Goal: Task Accomplishment & Management: Manage account settings

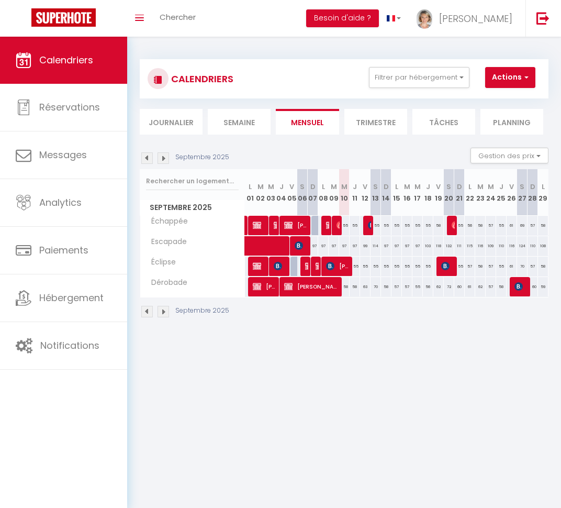
click at [79, 54] on span "Calendriers" at bounding box center [66, 59] width 54 height 13
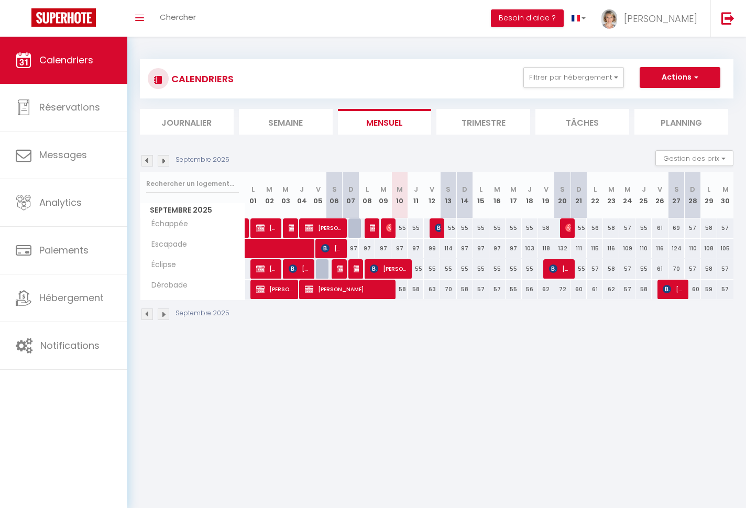
click at [166, 162] on img at bounding box center [164, 161] width 12 height 12
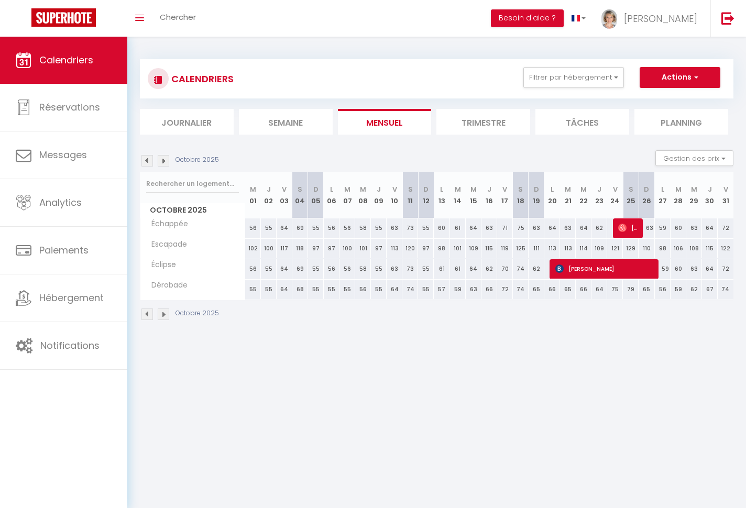
click at [166, 162] on img at bounding box center [164, 161] width 12 height 12
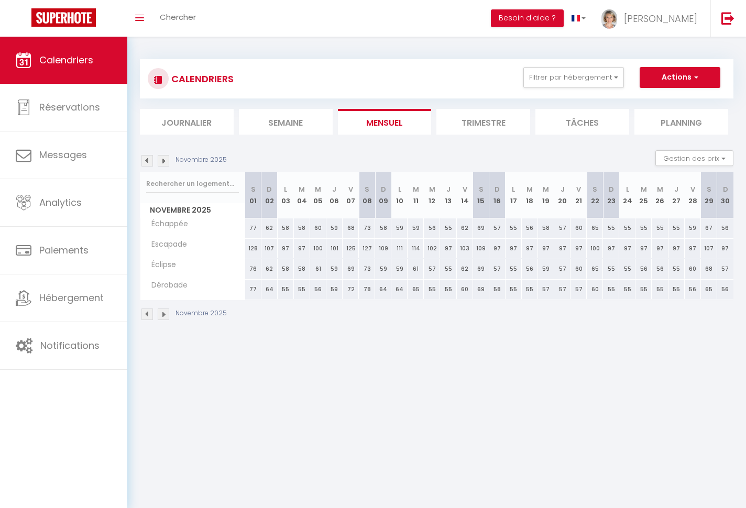
click at [166, 162] on img at bounding box center [164, 161] width 12 height 12
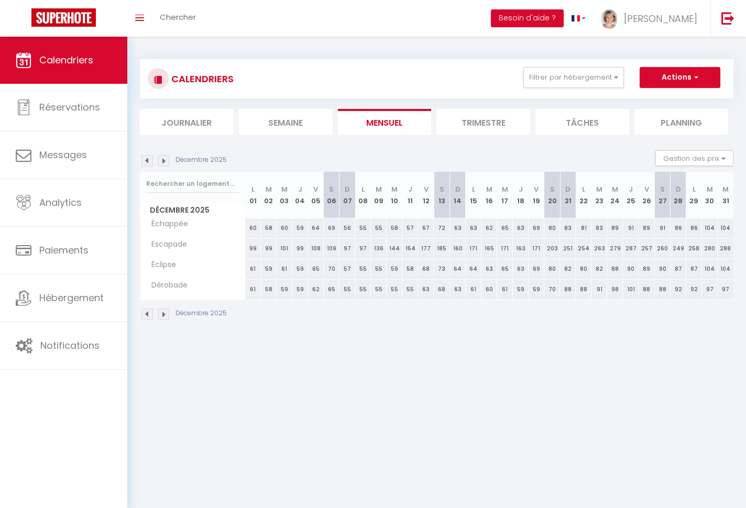
click at [484, 119] on li "Trimestre" at bounding box center [483, 122] width 94 height 26
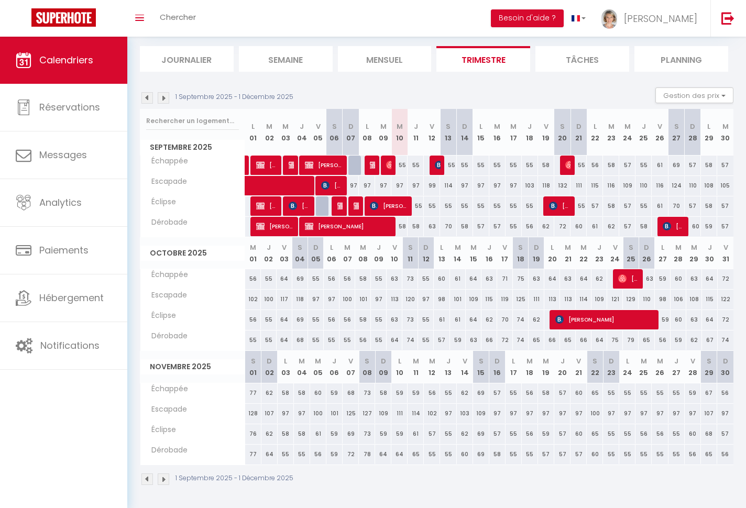
scroll to position [62, 0]
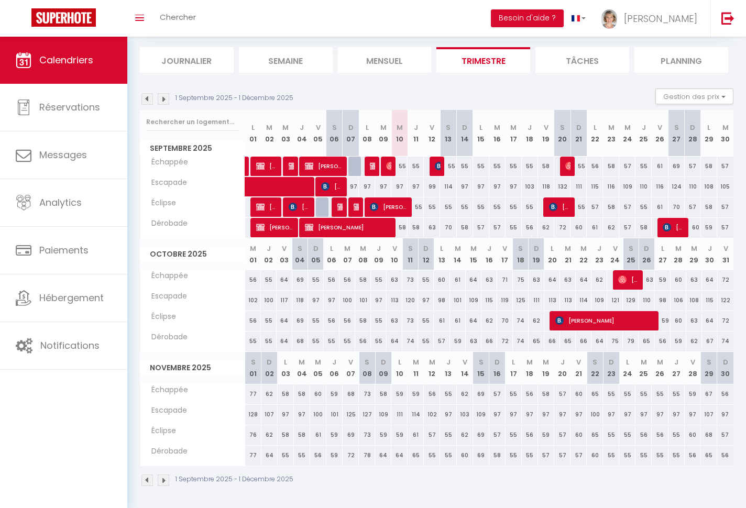
click at [165, 481] on img at bounding box center [164, 480] width 12 height 12
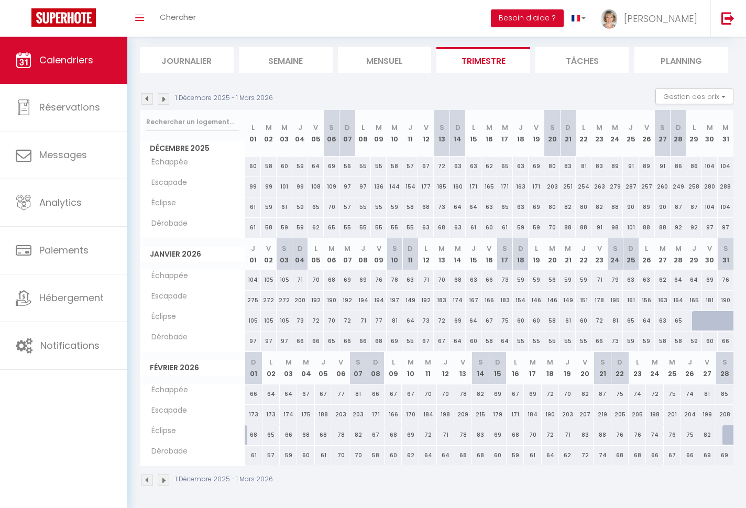
click at [163, 479] on img at bounding box center [164, 480] width 12 height 12
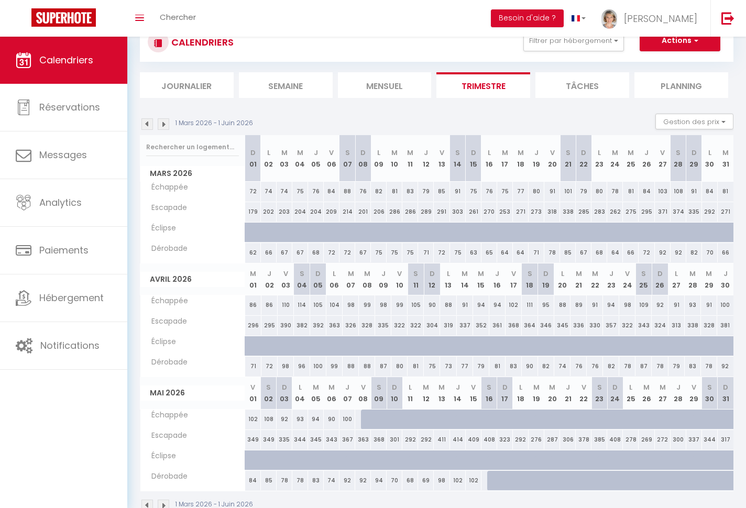
click at [164, 502] on img at bounding box center [164, 506] width 12 height 12
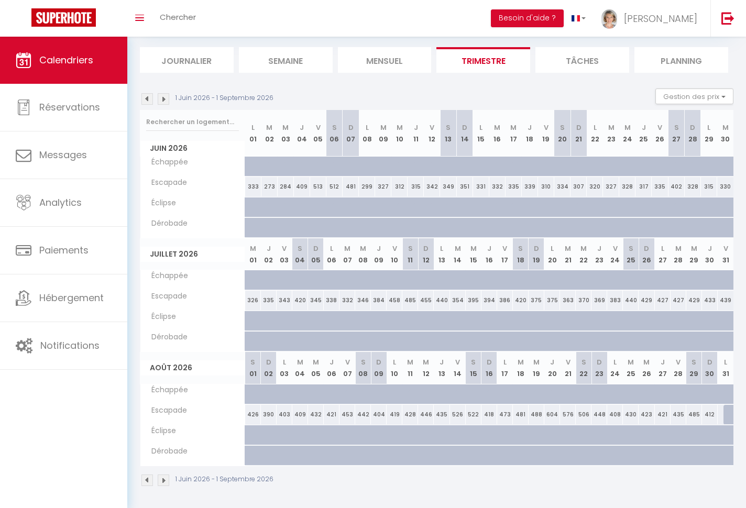
click at [149, 480] on img at bounding box center [147, 480] width 12 height 12
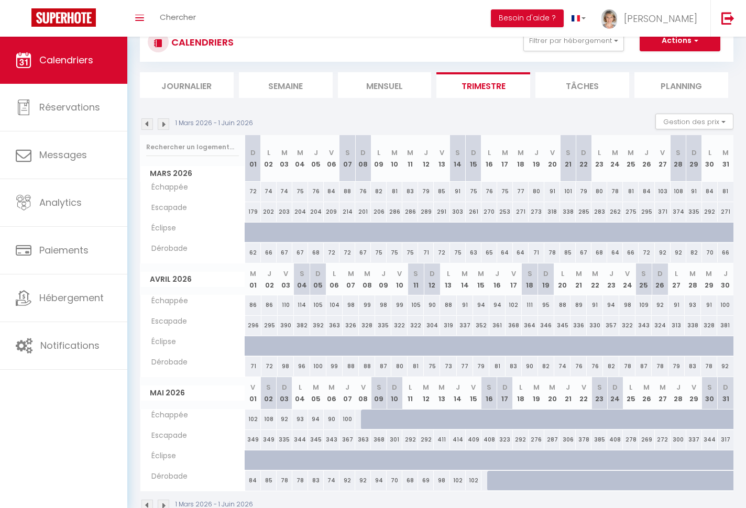
click at [149, 501] on img at bounding box center [147, 506] width 12 height 12
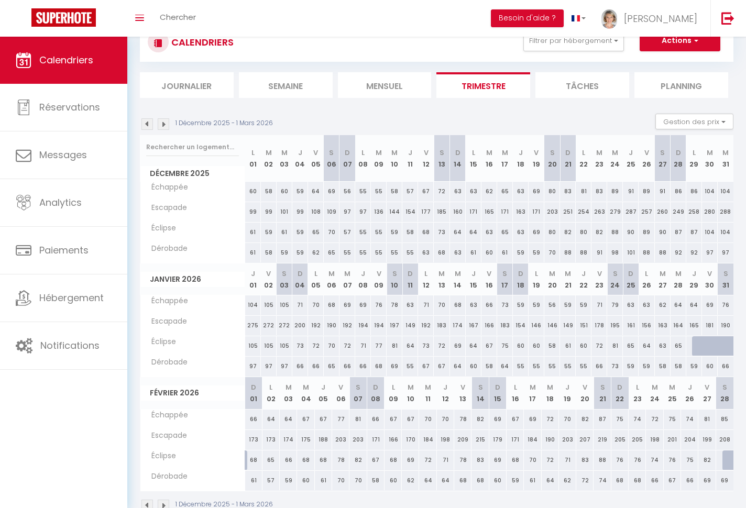
scroll to position [62, 0]
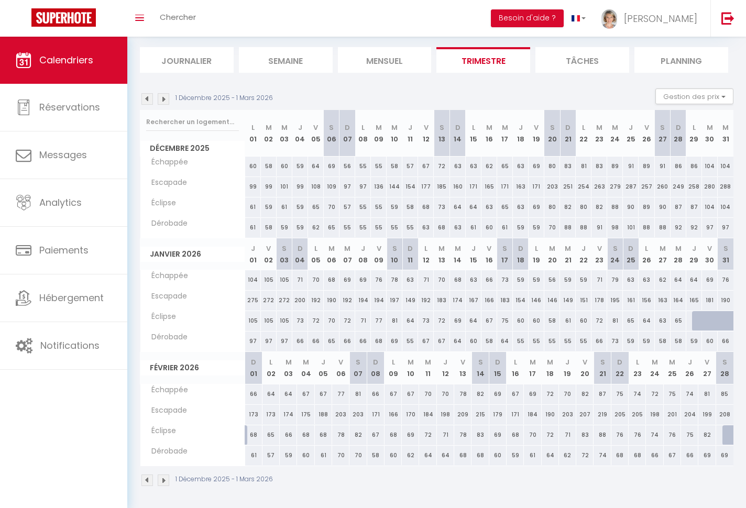
click at [163, 479] on img at bounding box center [164, 480] width 12 height 12
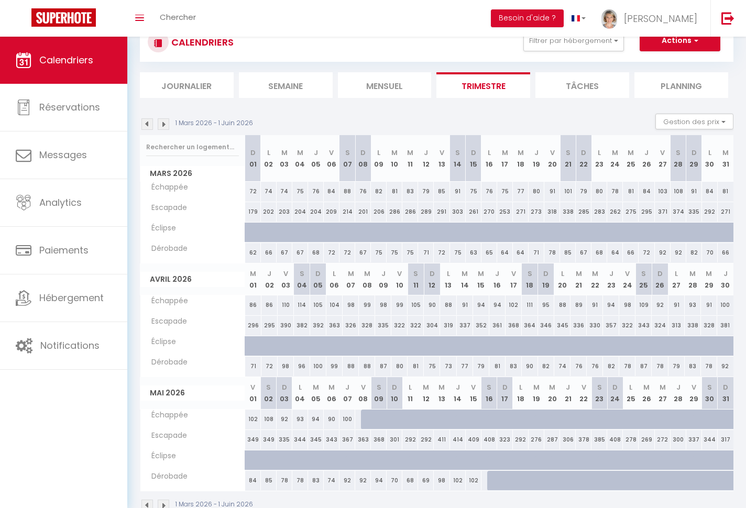
click at [250, 234] on div at bounding box center [253, 233] width 16 height 20
type input "72"
type input "Dim 01 Mars 2026"
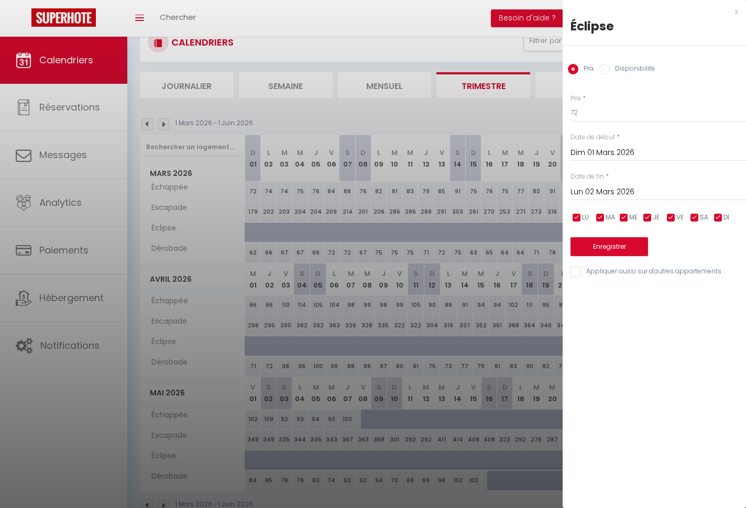
click at [561, 190] on input "Lun 02 Mars 2026" at bounding box center [657, 192] width 175 height 14
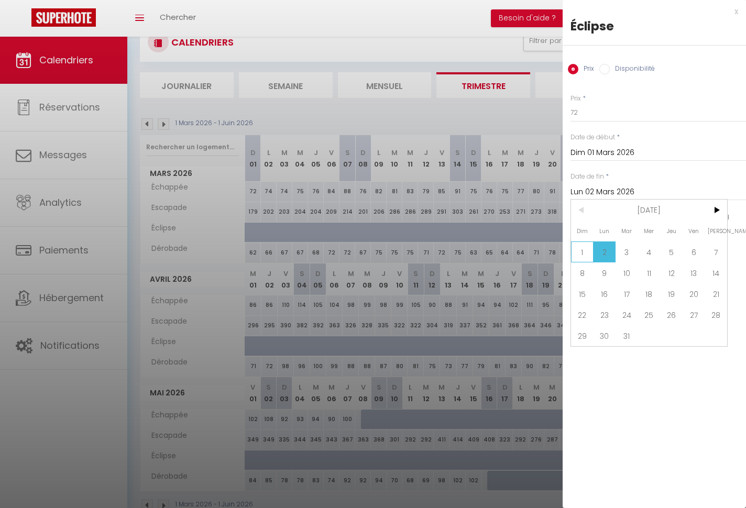
click at [561, 248] on span "1" at bounding box center [582, 251] width 23 height 21
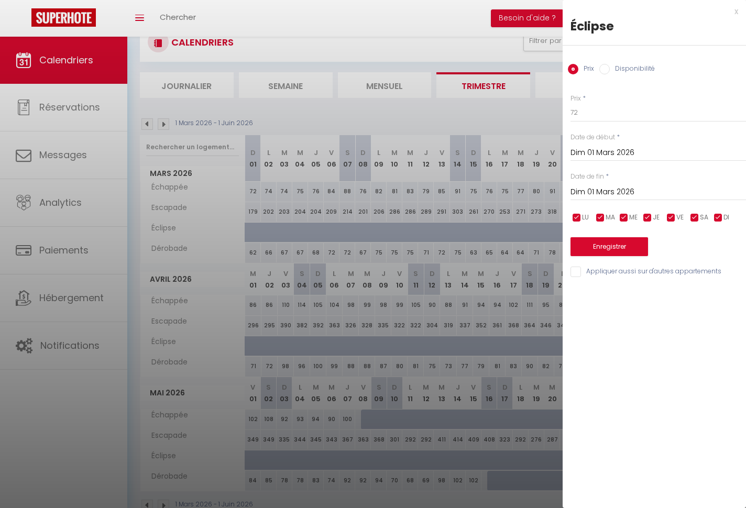
click at [561, 190] on input "Dim 01 Mars 2026" at bounding box center [657, 192] width 175 height 14
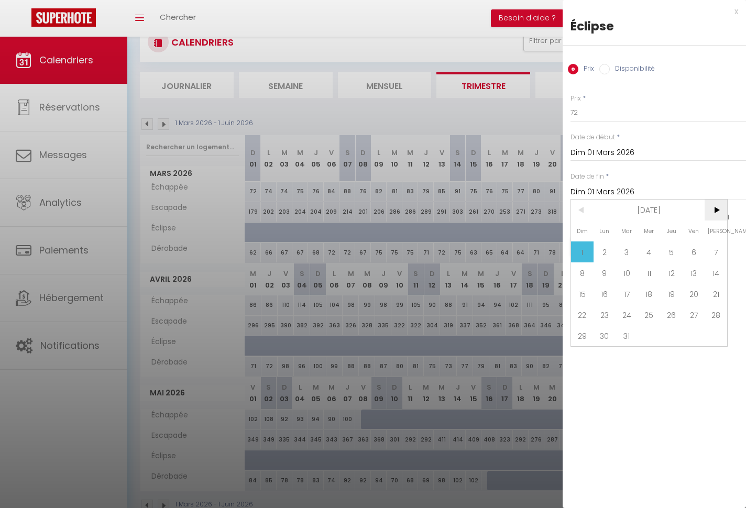
click at [561, 213] on span ">" at bounding box center [715, 210] width 23 height 21
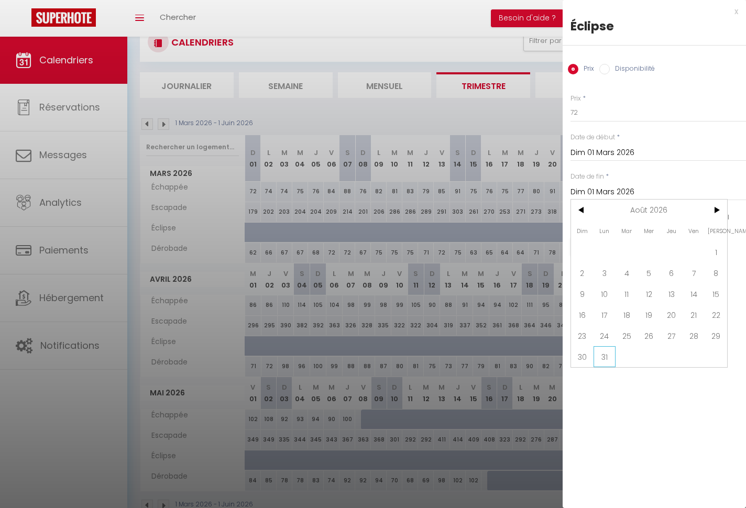
click at [561, 359] on span "31" at bounding box center [604, 356] width 23 height 21
type input "Lun 31 Août 2026"
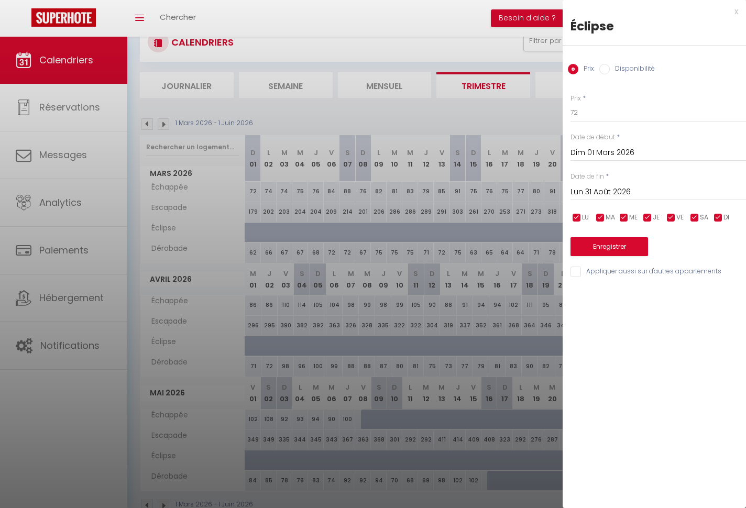
click at [561, 70] on input "Disponibilité" at bounding box center [604, 69] width 10 height 10
radio input "true"
radio input "false"
click at [561, 250] on button "Enregistrer" at bounding box center [609, 247] width 78 height 19
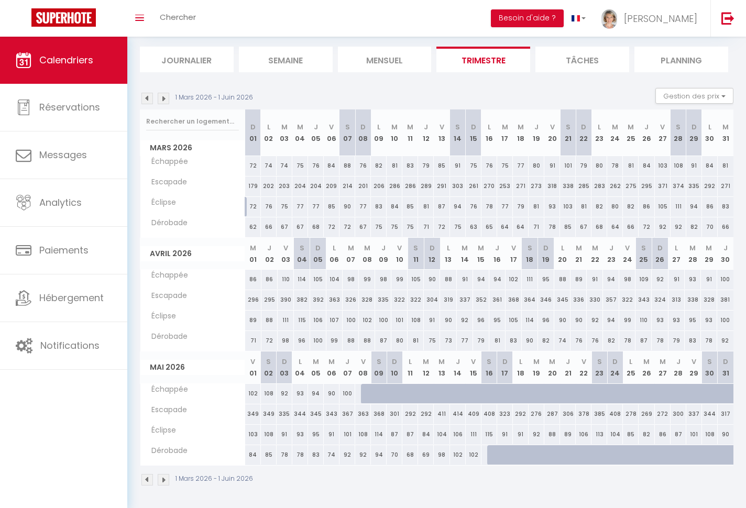
scroll to position [62, 0]
click at [490, 455] on div at bounding box center [495, 456] width 16 height 20
select select "1"
type input "Sam 16 Mai 2026"
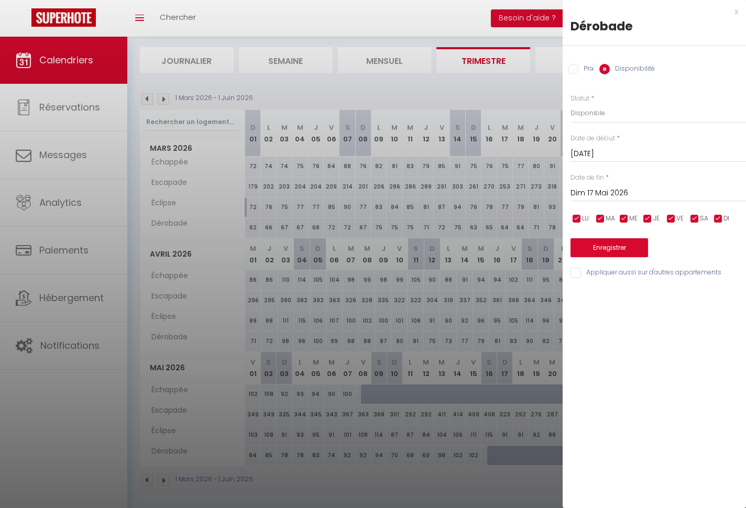
click at [561, 191] on input "Dim 17 Mai 2026" at bounding box center [657, 193] width 175 height 14
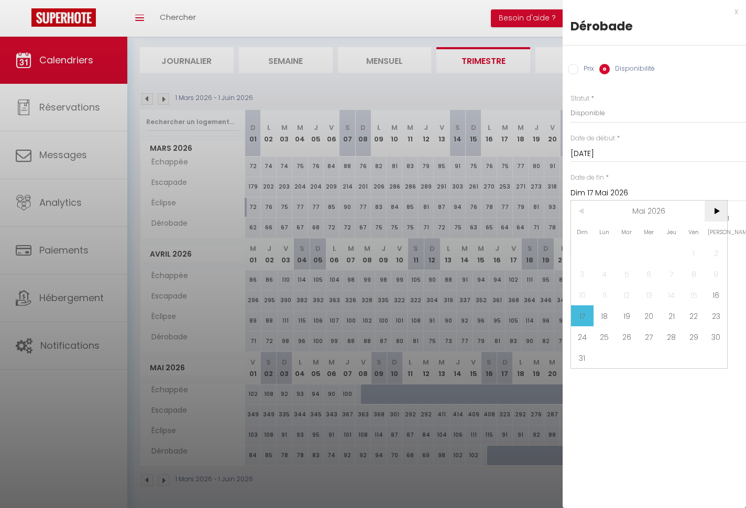
click at [561, 214] on span ">" at bounding box center [715, 211] width 23 height 21
click at [561, 335] on span "30" at bounding box center [649, 336] width 23 height 21
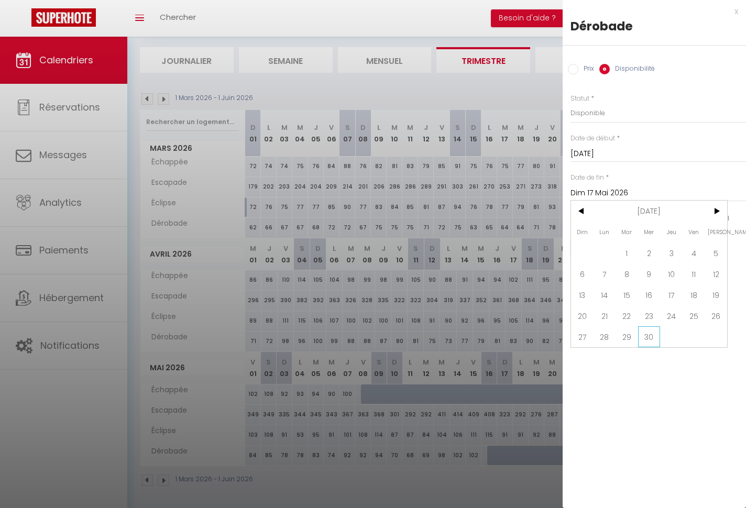
type input "Mer 30 Septembre 2026"
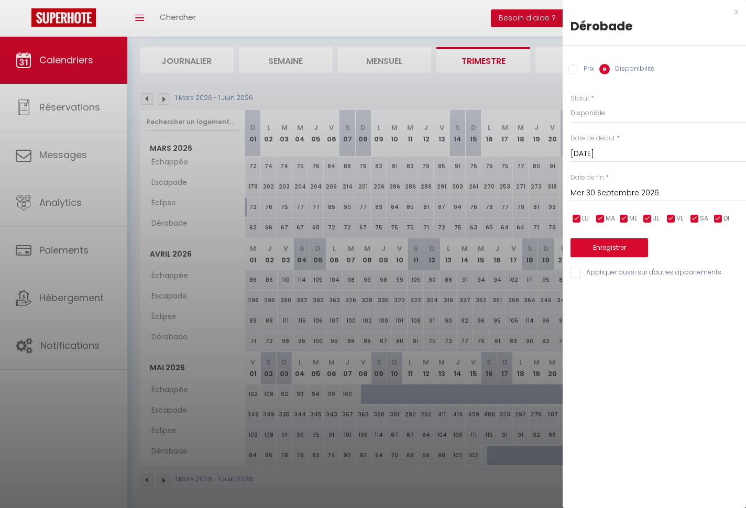
click at [561, 246] on button "Enregistrer" at bounding box center [609, 247] width 78 height 19
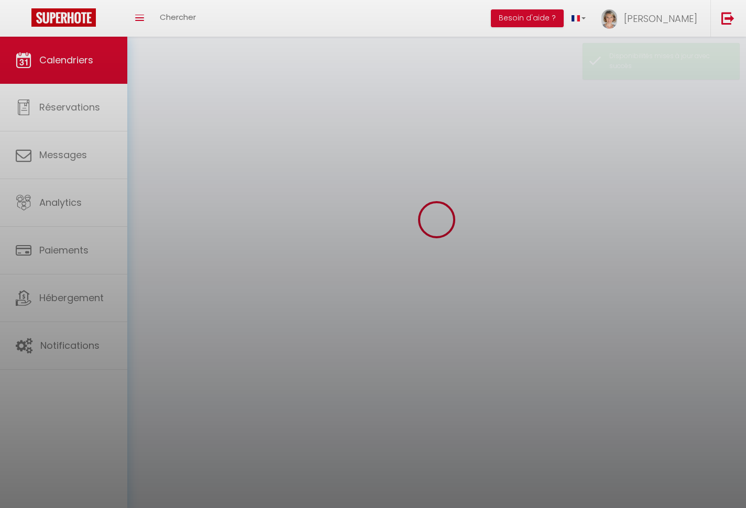
scroll to position [37, 0]
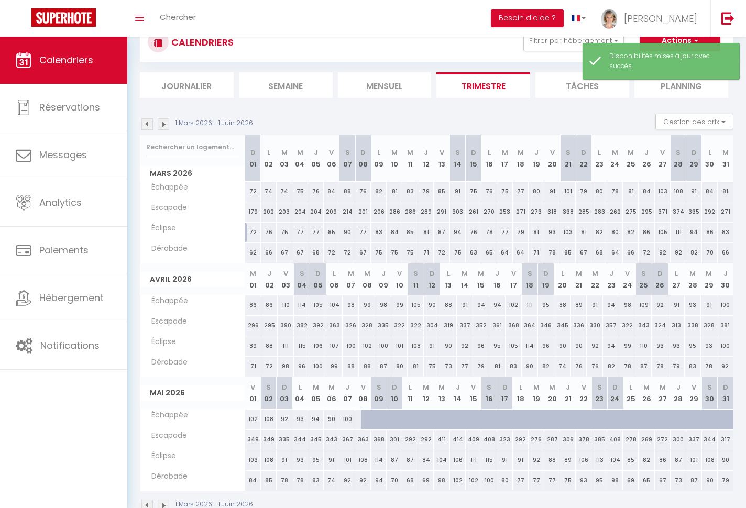
click at [366, 421] on div at bounding box center [369, 420] width 16 height 20
select select "1"
type input "Ven 08 Mai 2026"
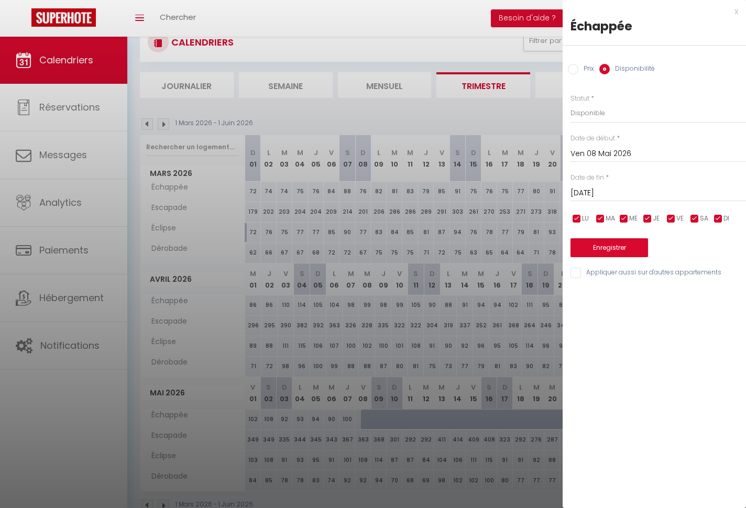
click at [561, 193] on input "Sam 09 Mai 2026" at bounding box center [657, 193] width 175 height 14
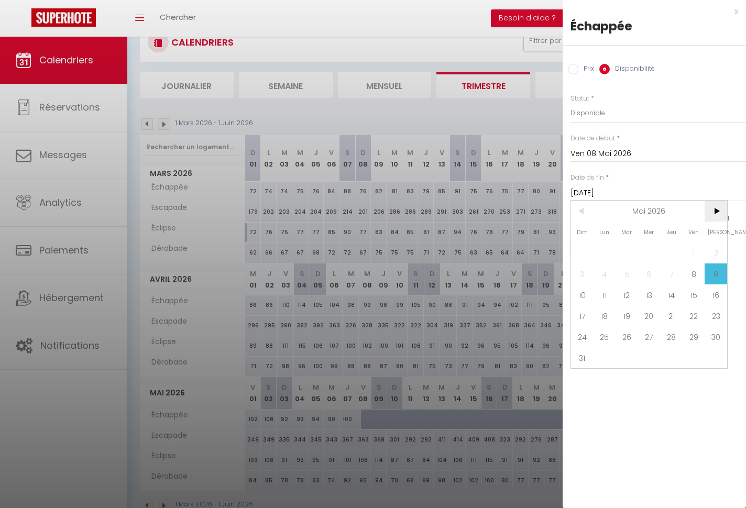
click at [561, 211] on span ">" at bounding box center [715, 211] width 23 height 21
click at [561, 212] on span ">" at bounding box center [715, 211] width 23 height 21
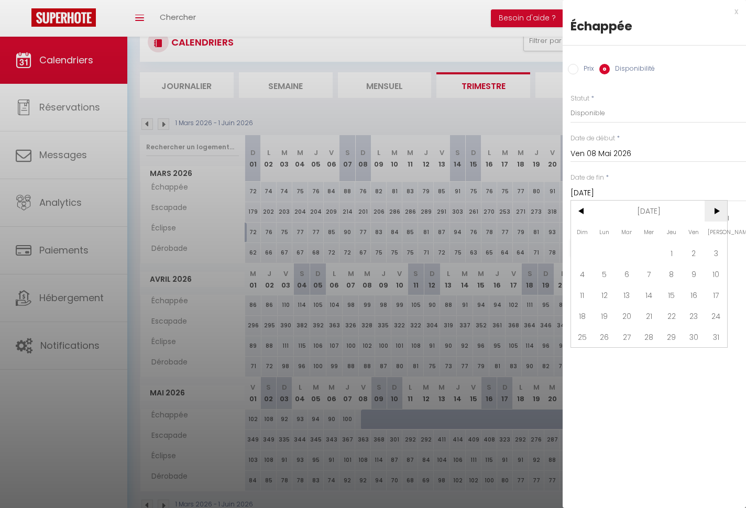
click at [561, 212] on span ">" at bounding box center [715, 211] width 23 height 21
click at [561, 335] on span "31" at bounding box center [671, 336] width 23 height 21
type input "Jeu 31 Décembre 2026"
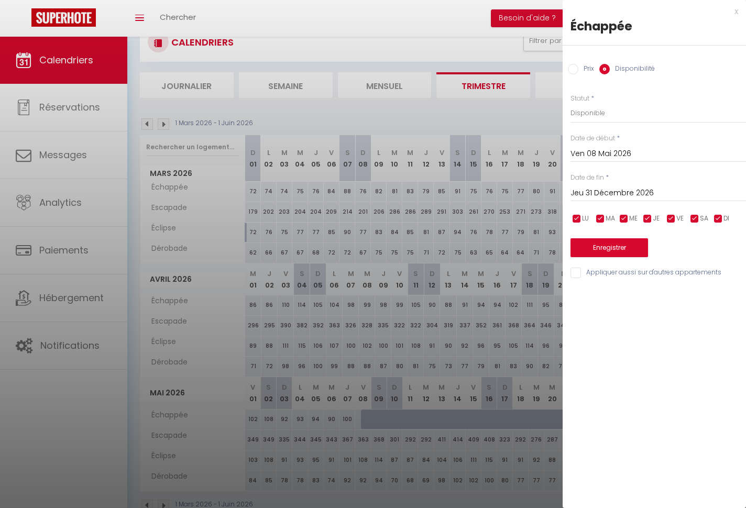
click at [561, 251] on button "Enregistrer" at bounding box center [609, 247] width 78 height 19
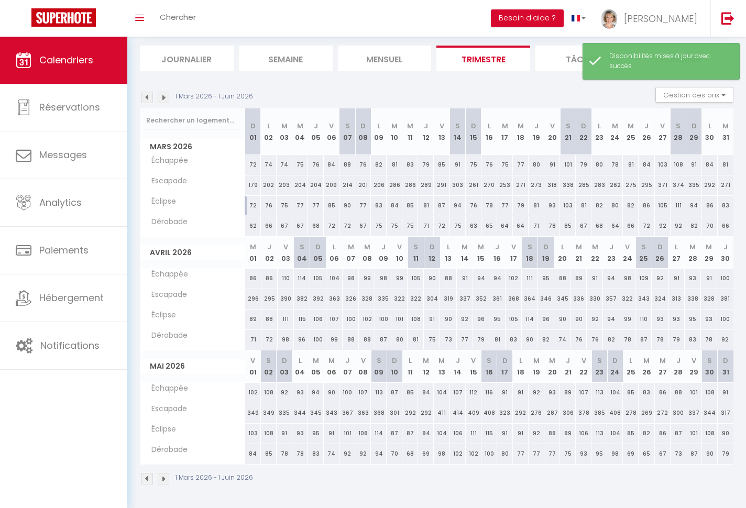
scroll to position [62, 0]
click at [165, 478] on img at bounding box center [164, 480] width 12 height 12
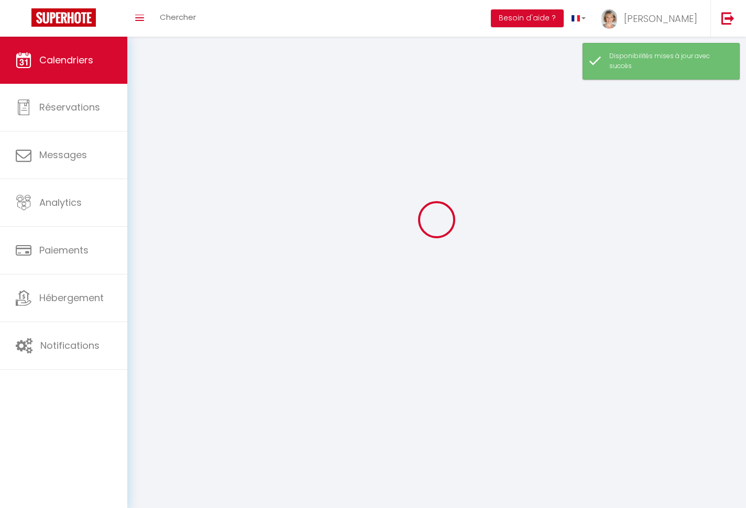
scroll to position [37, 0]
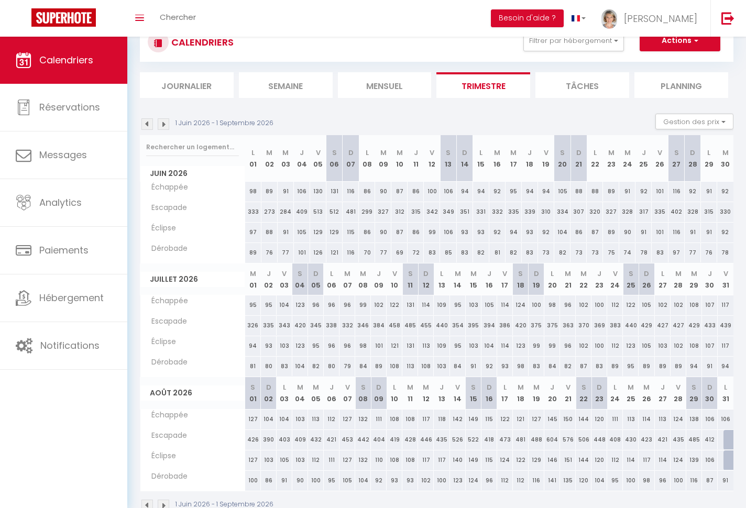
click at [163, 504] on img at bounding box center [164, 506] width 12 height 12
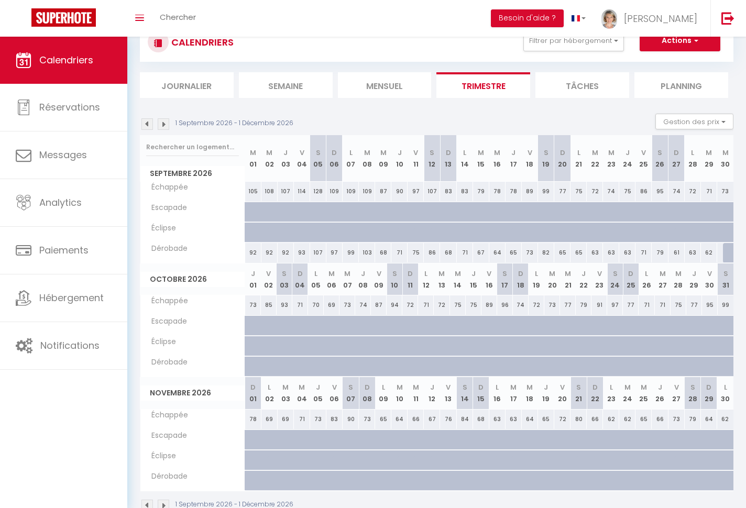
click at [251, 211] on div at bounding box center [259, 218] width 16 height 20
select select "1"
type input "Mar 01 Septembre 2026"
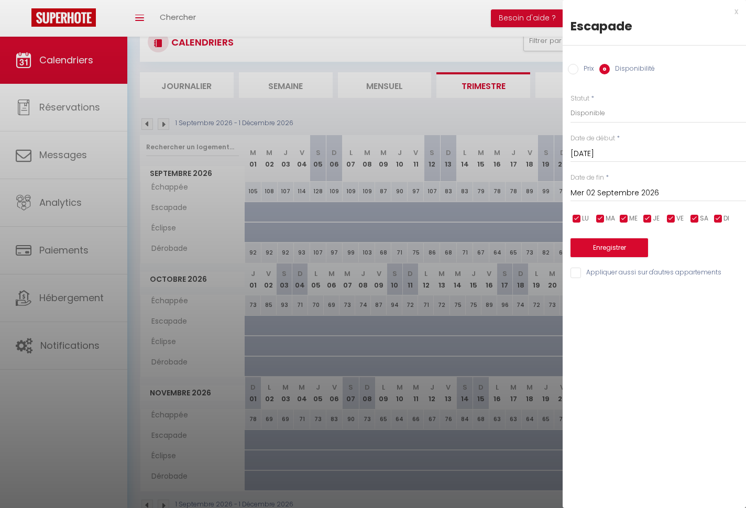
click at [561, 190] on input "Mer 02 Septembre 2026" at bounding box center [657, 193] width 175 height 14
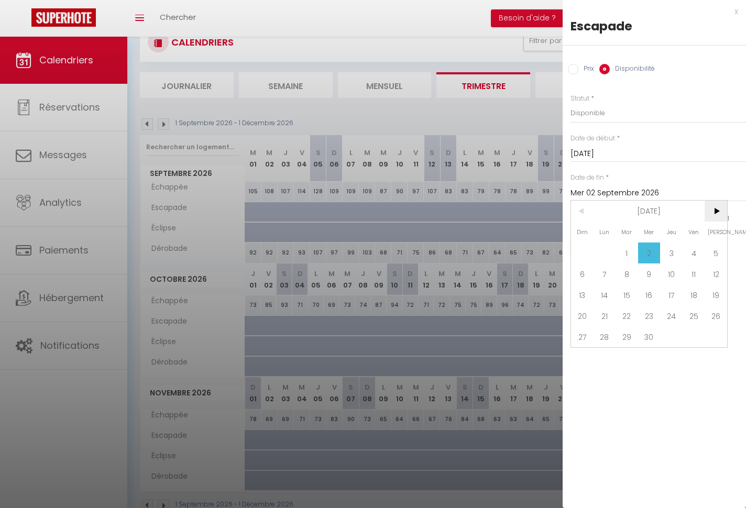
click at [561, 209] on span ">" at bounding box center [715, 211] width 23 height 21
click at [561, 335] on span "31" at bounding box center [671, 336] width 23 height 21
type input "Jeu 31 Décembre 2026"
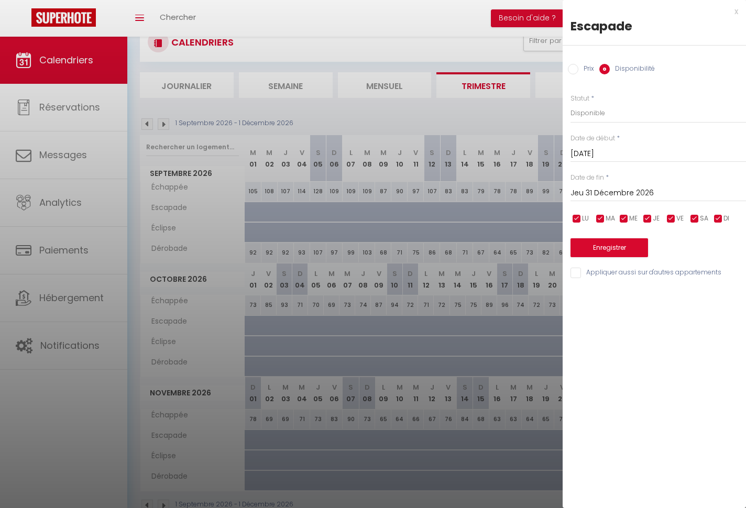
click at [561, 242] on button "Enregistrer" at bounding box center [609, 247] width 78 height 19
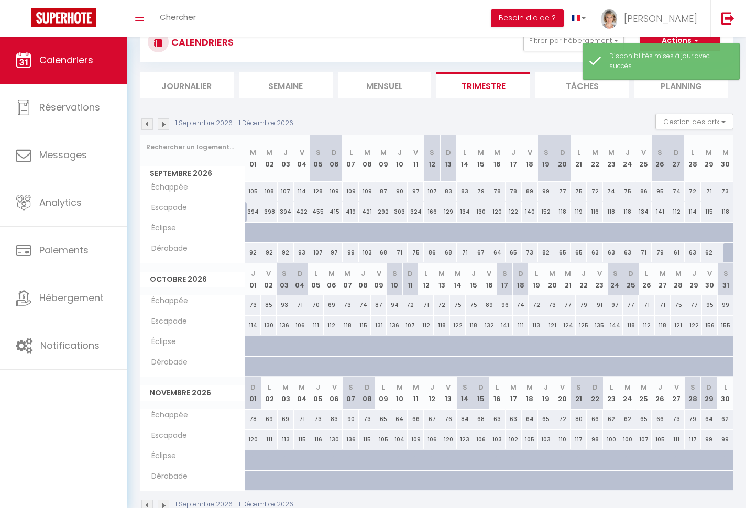
scroll to position [36, 0]
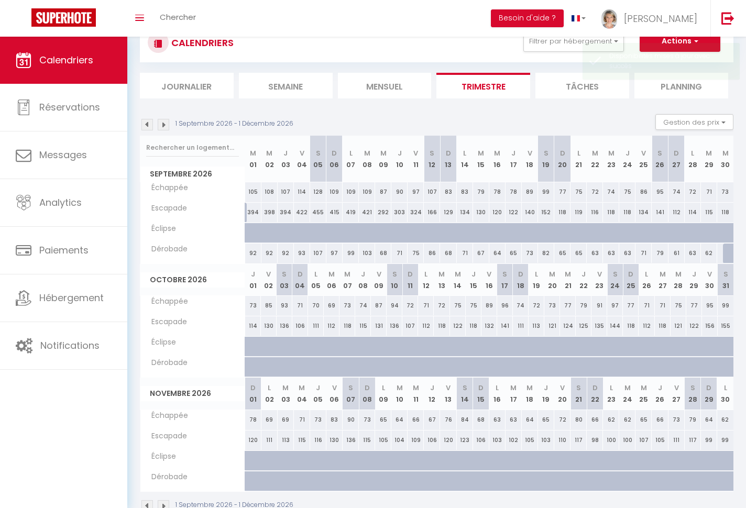
click at [147, 124] on img at bounding box center [147, 125] width 12 height 12
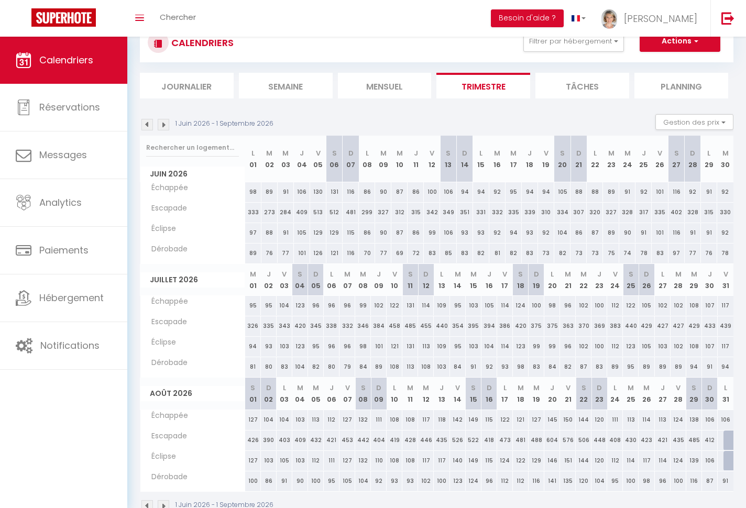
click at [561, 439] on div at bounding box center [731, 440] width 16 height 20
select select "1"
type input "Lun 31 Août 2026"
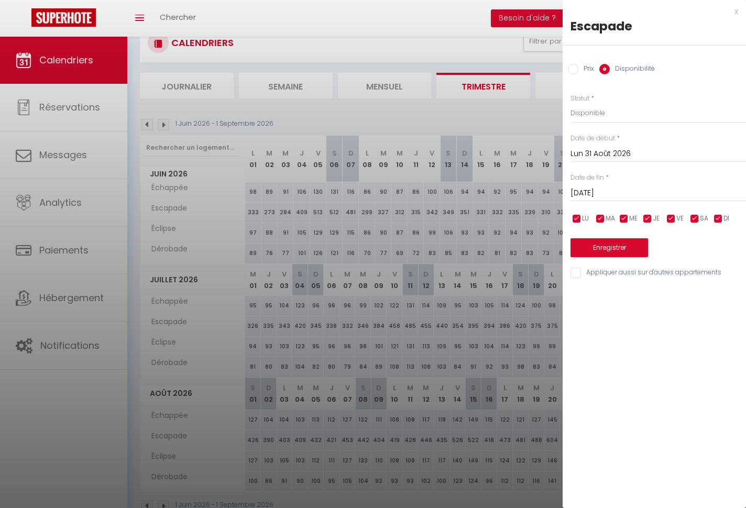
click at [561, 191] on input "Mar 01 Septembre 2026" at bounding box center [657, 193] width 175 height 14
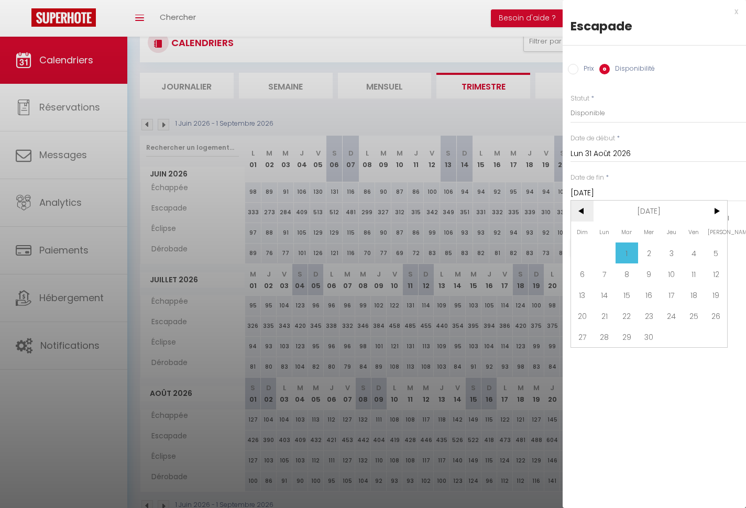
click at [561, 208] on span "<" at bounding box center [582, 211] width 23 height 21
click at [561, 363] on span "31" at bounding box center [604, 357] width 23 height 21
type input "Lun 31 Août 2026"
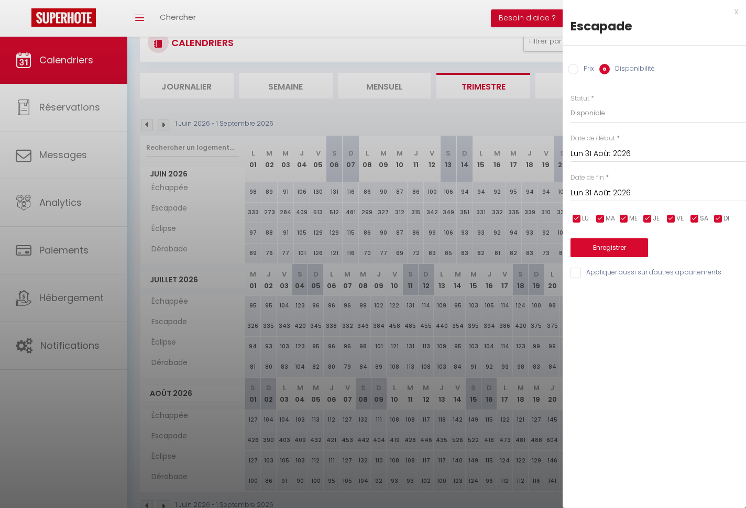
click at [561, 247] on button "Enregistrer" at bounding box center [609, 247] width 78 height 19
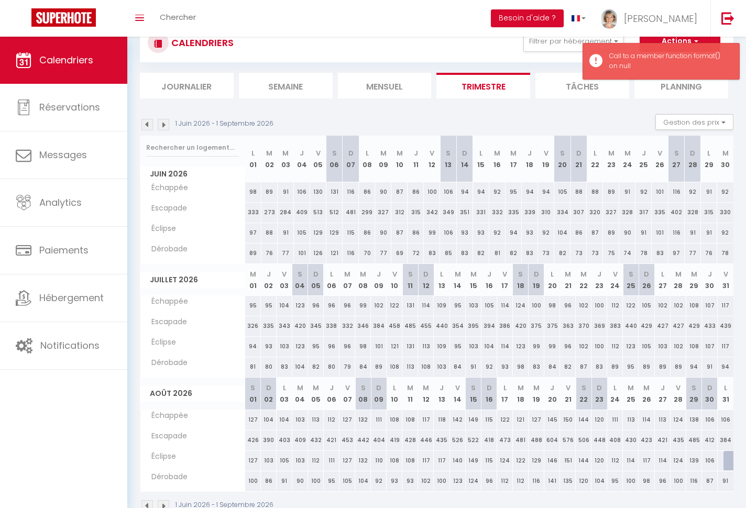
click at [561, 456] on div at bounding box center [731, 461] width 16 height 20
type input "Mar 01 Septembre 2026"
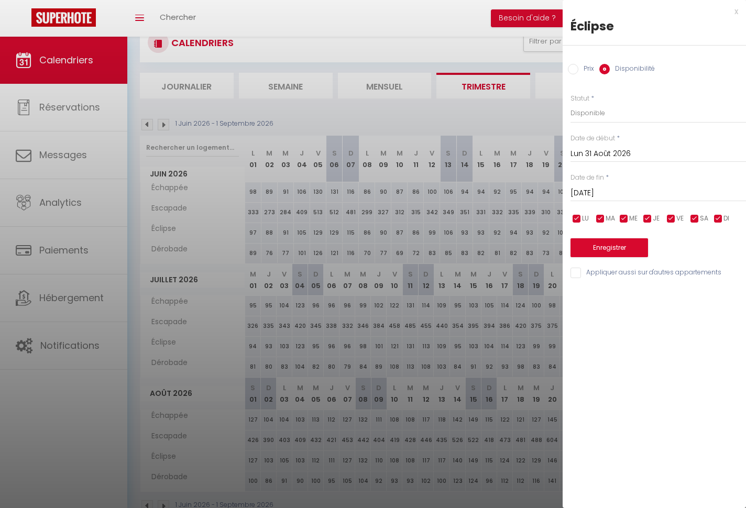
click at [561, 244] on button "Enregistrer" at bounding box center [609, 247] width 78 height 19
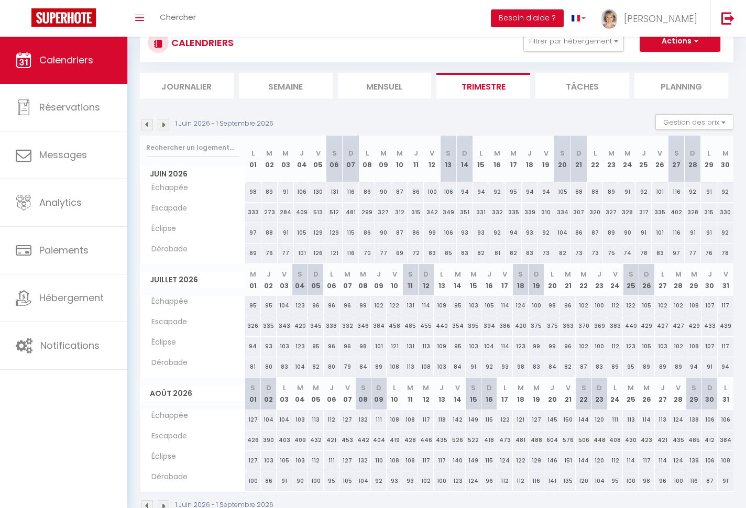
click at [164, 126] on img at bounding box center [164, 125] width 12 height 12
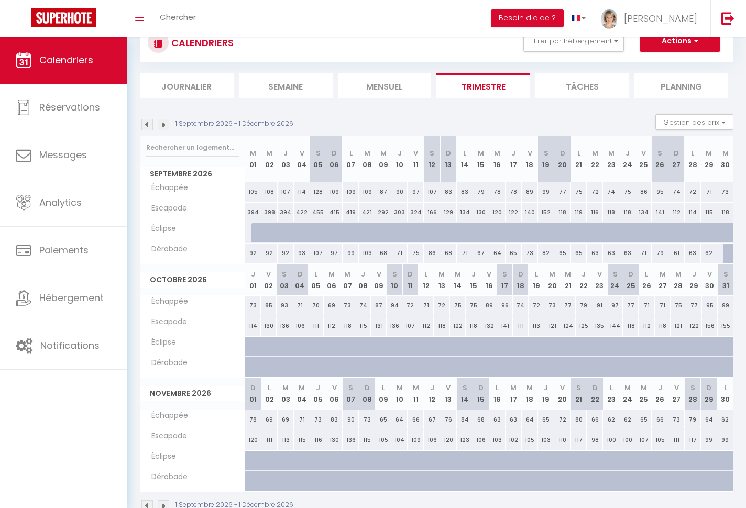
click at [259, 235] on div at bounding box center [259, 233] width 16 height 20
select select "1"
type input "Mar 01 Septembre 2026"
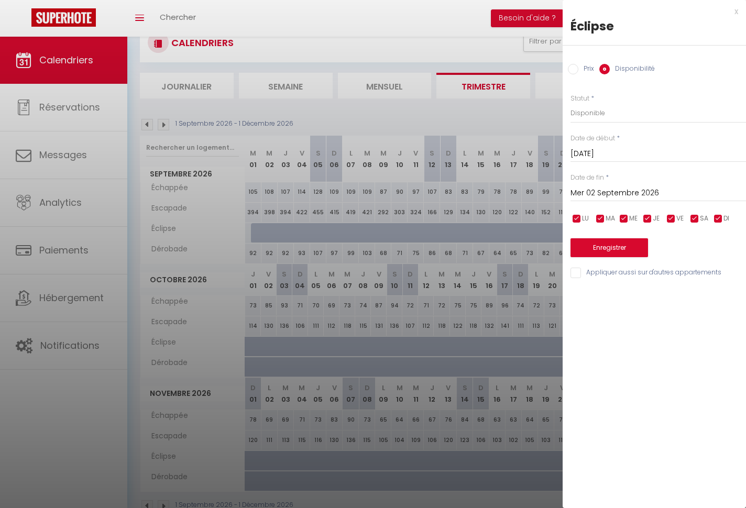
click at [561, 189] on input "Mer 02 Septembre 2026" at bounding box center [657, 193] width 175 height 14
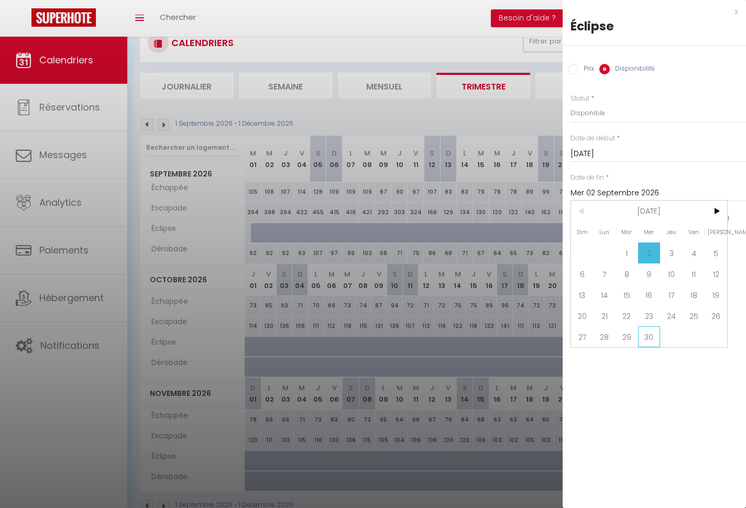
click at [561, 337] on span "30" at bounding box center [649, 336] width 23 height 21
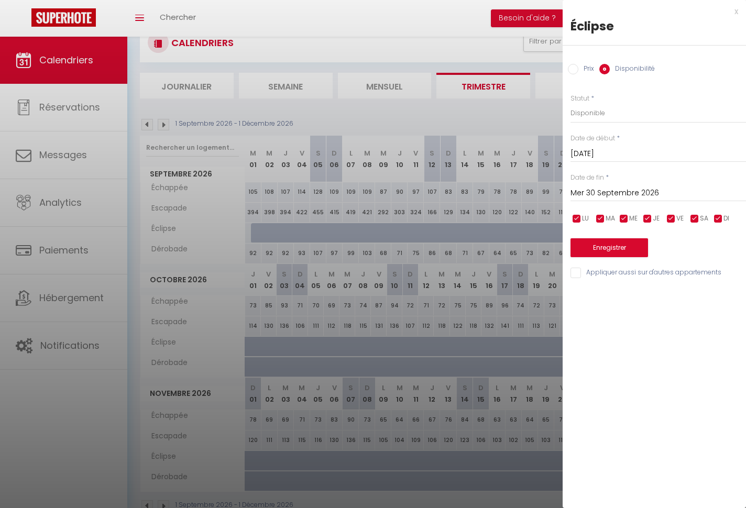
click at [561, 190] on input "Mer 30 Septembre 2026" at bounding box center [657, 193] width 175 height 14
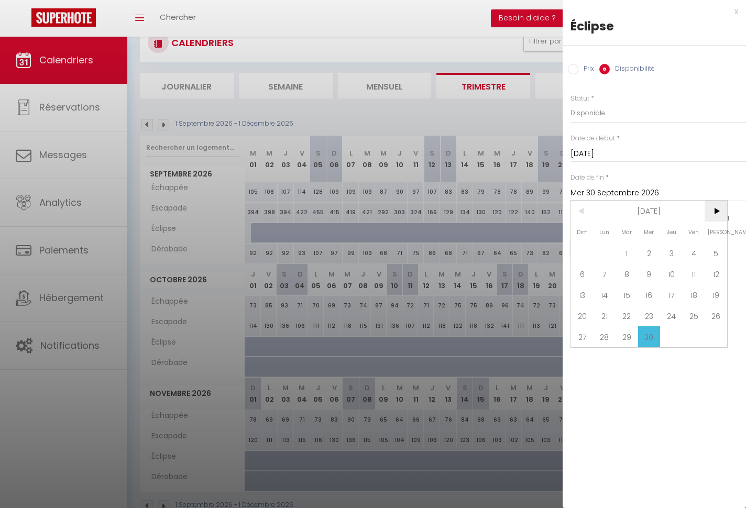
click at [561, 207] on span ">" at bounding box center [715, 211] width 23 height 21
click at [561, 333] on span "31" at bounding box center [671, 336] width 23 height 21
type input "Jeu 31 Décembre 2026"
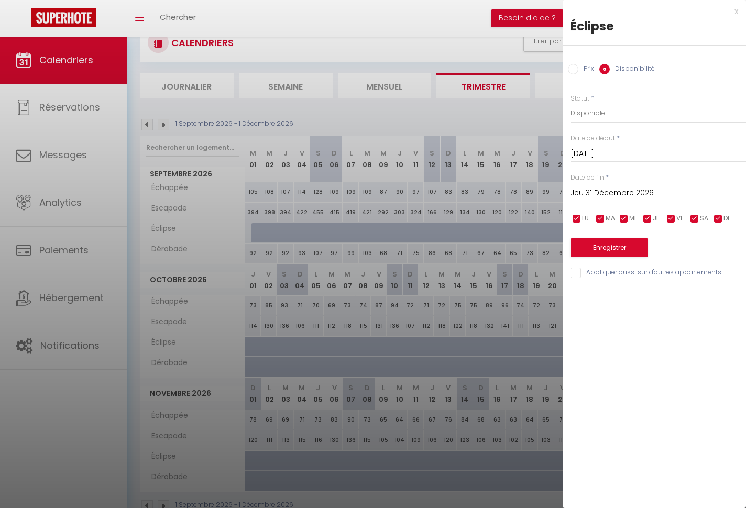
click at [561, 241] on button "Enregistrer" at bounding box center [609, 247] width 78 height 19
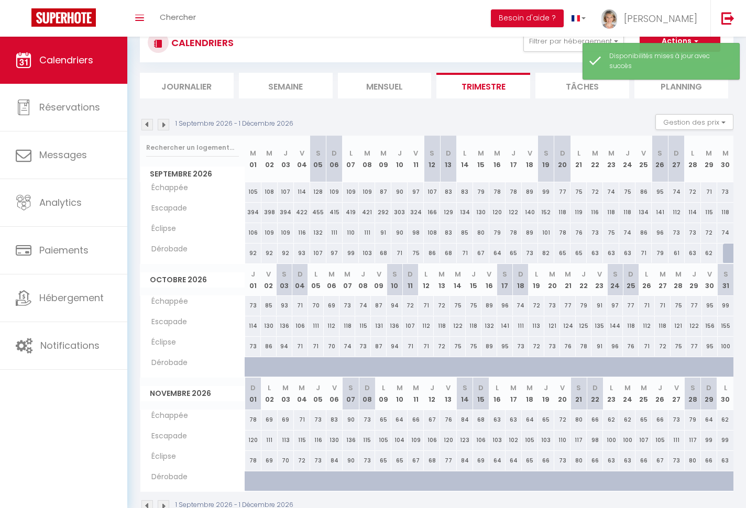
click at [255, 254] on div "92" at bounding box center [253, 253] width 16 height 19
select select "1"
type input "Mar 01 Septembre 2026"
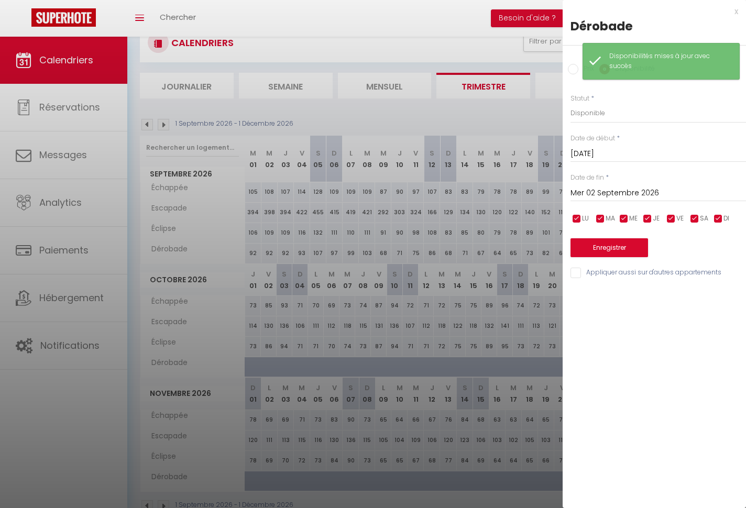
click at [561, 187] on input "Mer 02 Septembre 2026" at bounding box center [657, 193] width 175 height 14
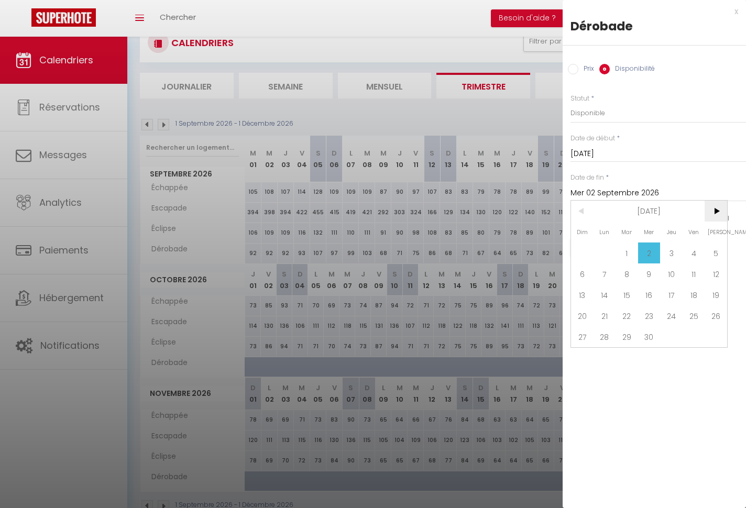
click at [561, 213] on span ">" at bounding box center [715, 211] width 23 height 21
click at [561, 337] on span "31" at bounding box center [671, 336] width 23 height 21
type input "Jeu 31 Décembre 2026"
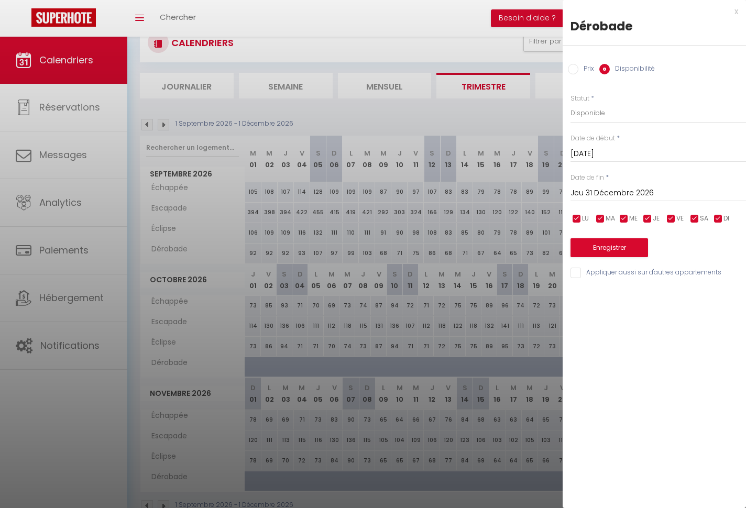
click at [561, 245] on button "Enregistrer" at bounding box center [609, 247] width 78 height 19
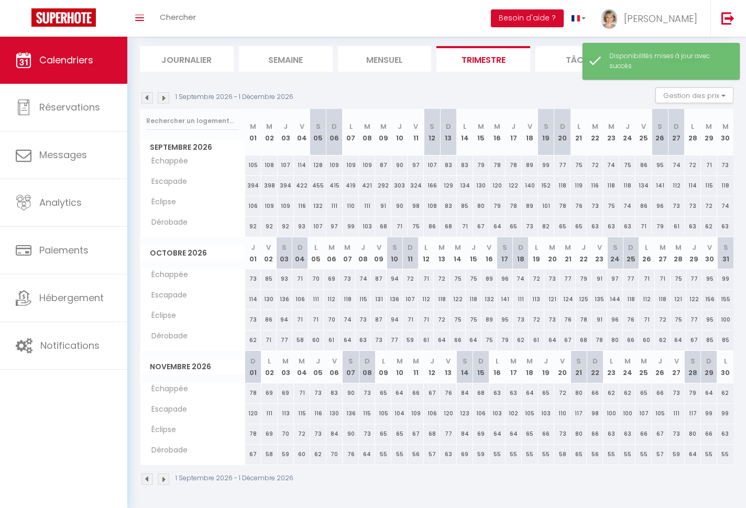
scroll to position [62, 0]
click at [163, 481] on img at bounding box center [164, 480] width 12 height 12
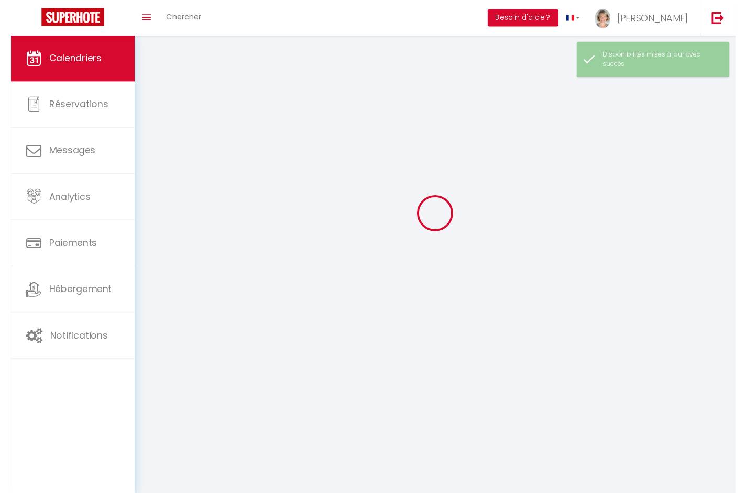
scroll to position [37, 0]
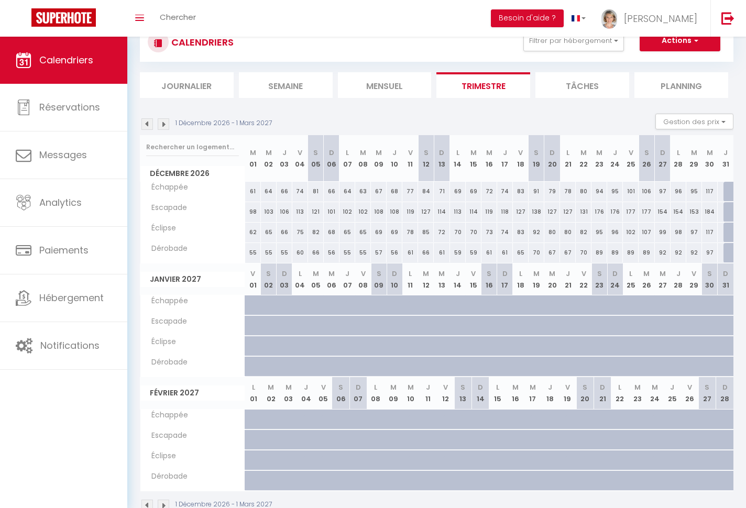
click at [251, 304] on div at bounding box center [258, 311] width 16 height 20
select select "1"
type input "Ven 01 Janvier 2027"
type input "Sam 02 Janvier 2027"
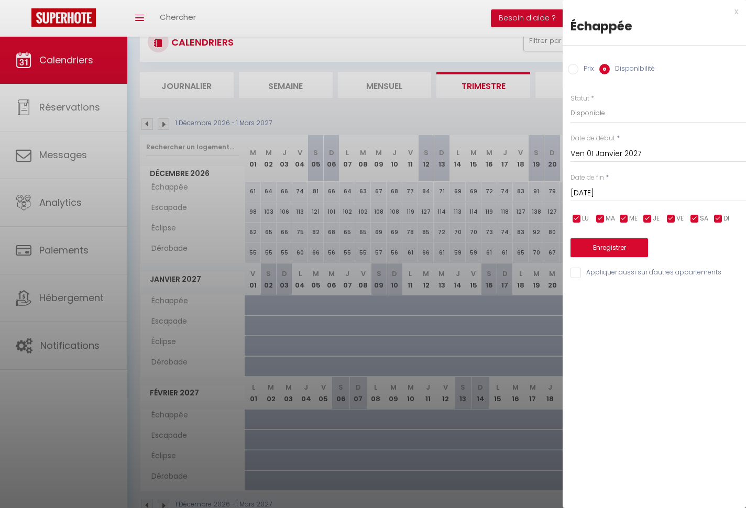
click at [561, 155] on input "Ven 01 Janvier 2027" at bounding box center [657, 154] width 175 height 14
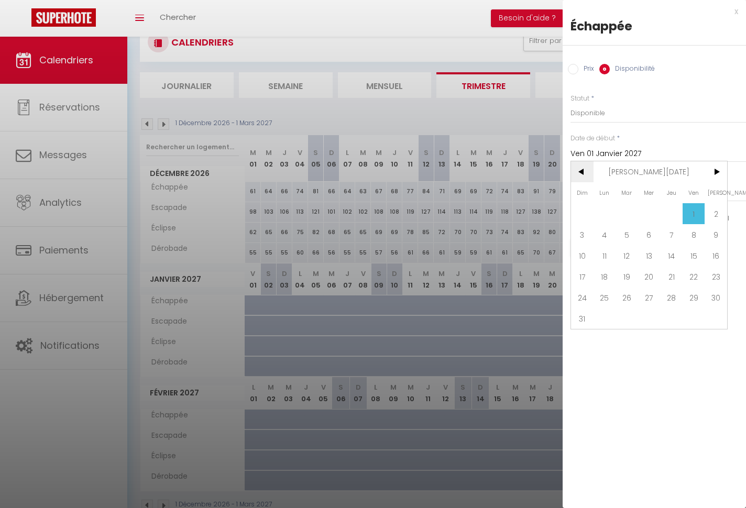
click at [561, 170] on span "<" at bounding box center [582, 171] width 23 height 21
click at [561, 217] on span "1" at bounding box center [626, 213] width 23 height 21
type input "Mar 01 Décembre 2026"
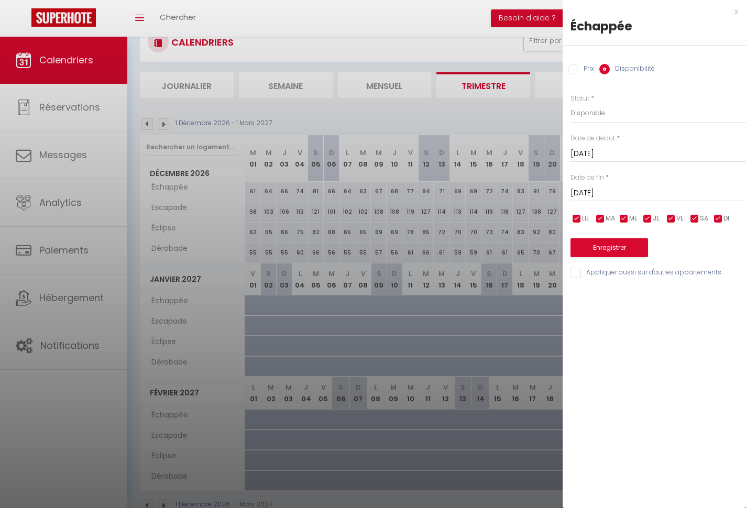
click at [561, 194] on input "Sam 02 Janvier 2027" at bounding box center [657, 193] width 175 height 14
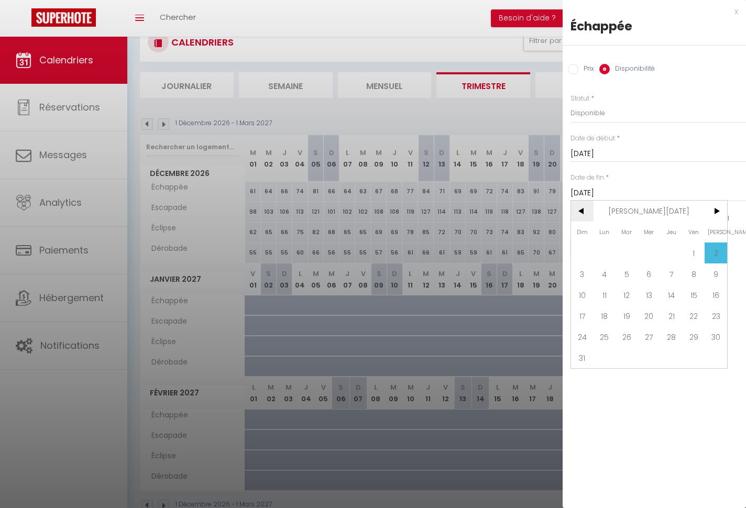
click at [561, 209] on span "<" at bounding box center [582, 211] width 23 height 21
click at [561, 338] on span "31" at bounding box center [671, 336] width 23 height 21
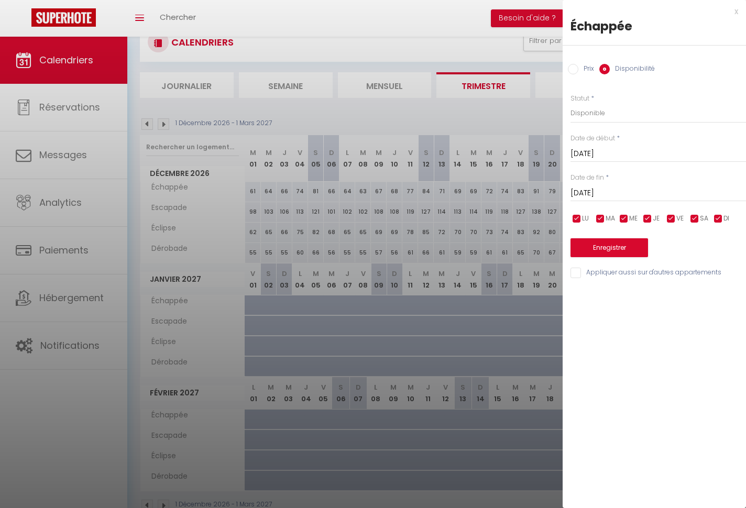
type input "Jeu 31 Décembre 2026"
click at [561, 245] on button "Enregistrer" at bounding box center [609, 247] width 78 height 19
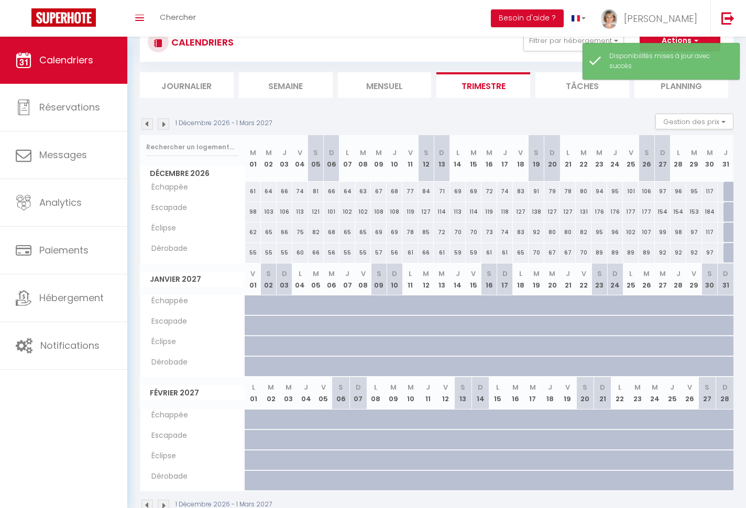
click at [250, 304] on div at bounding box center [253, 305] width 16 height 20
select select "1"
type input "Ven 01 Janvier 2027"
type input "Sam 02 Janvier 2027"
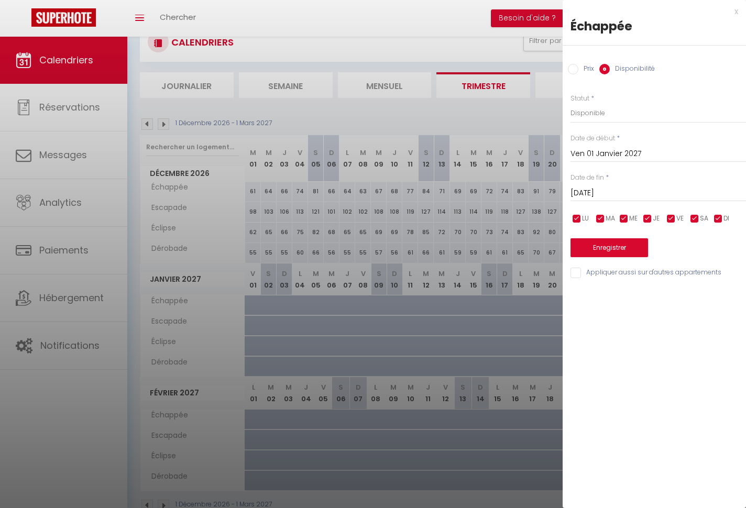
click at [561, 150] on input "Ven 01 Janvier 2027" at bounding box center [657, 154] width 175 height 14
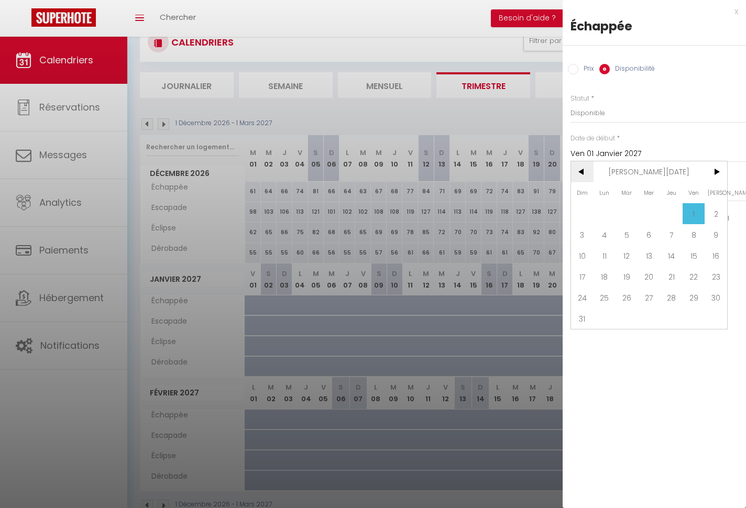
click at [561, 169] on span "<" at bounding box center [582, 171] width 23 height 21
click at [561, 218] on span "1" at bounding box center [626, 213] width 23 height 21
type input "Mar 01 Décembre 2026"
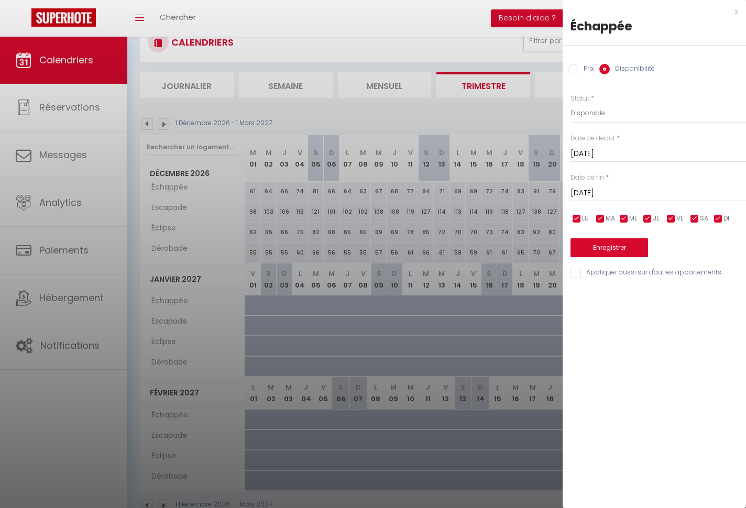
click at [561, 193] on input "Sam 02 Janvier 2027" at bounding box center [657, 193] width 175 height 14
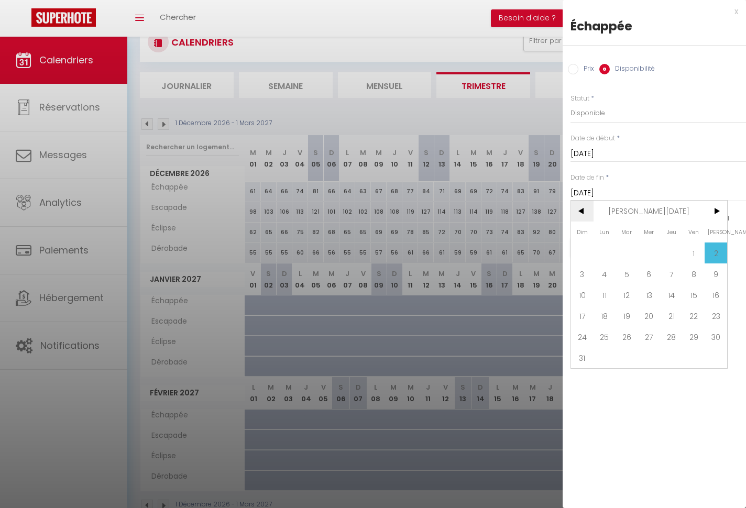
click at [561, 213] on span "<" at bounding box center [582, 211] width 23 height 21
click at [561, 335] on span "31" at bounding box center [671, 336] width 23 height 21
type input "Jeu 31 Décembre 2026"
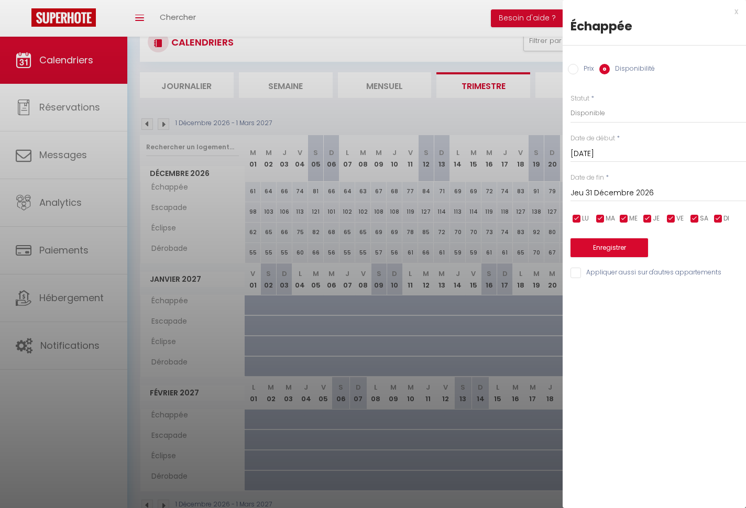
click at [561, 244] on button "Enregistrer" at bounding box center [609, 247] width 78 height 19
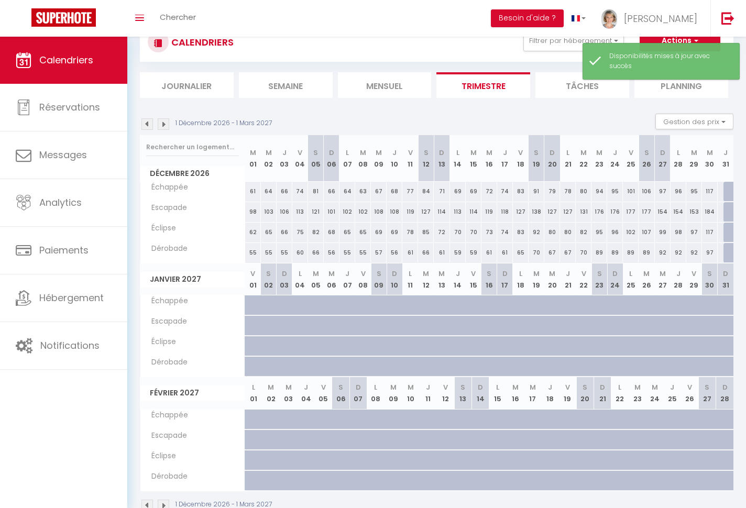
click at [249, 305] on div at bounding box center [253, 305] width 16 height 20
select select "1"
type input "Ven 01 Janvier 2027"
type input "Sam 02 Janvier 2027"
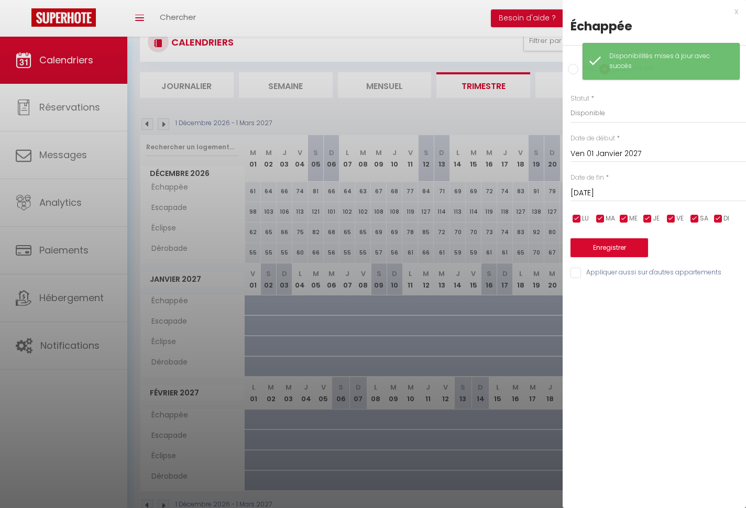
click at [561, 157] on input "Ven 01 Janvier 2027" at bounding box center [657, 154] width 175 height 14
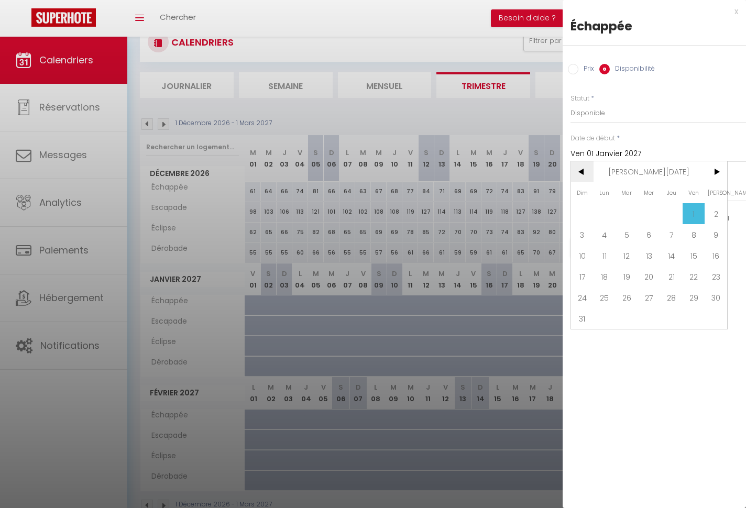
click at [561, 175] on span "<" at bounding box center [582, 171] width 23 height 21
click at [561, 211] on span "1" at bounding box center [626, 213] width 23 height 21
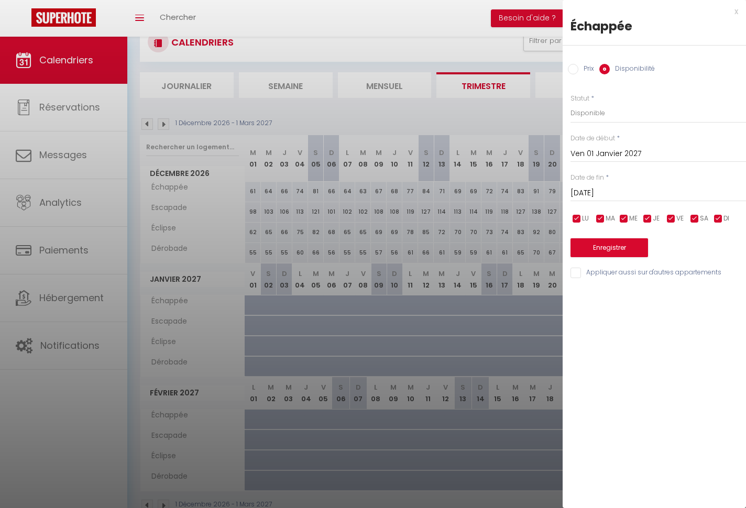
type input "Mar 01 Décembre 2026"
click at [561, 191] on input "Sam 02 Janvier 2027" at bounding box center [657, 193] width 175 height 14
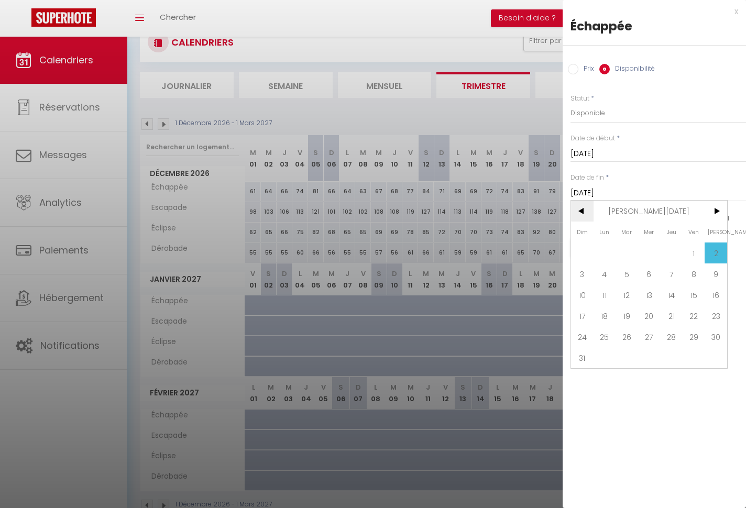
click at [561, 209] on span "<" at bounding box center [582, 211] width 23 height 21
click at [561, 333] on span "31" at bounding box center [671, 336] width 23 height 21
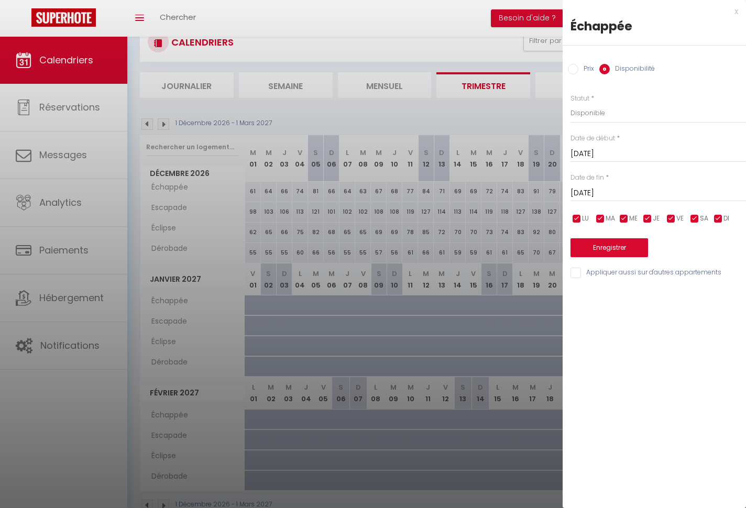
type input "Jeu 31 Décembre 2026"
click at [561, 245] on button "Enregistrer" at bounding box center [609, 247] width 78 height 19
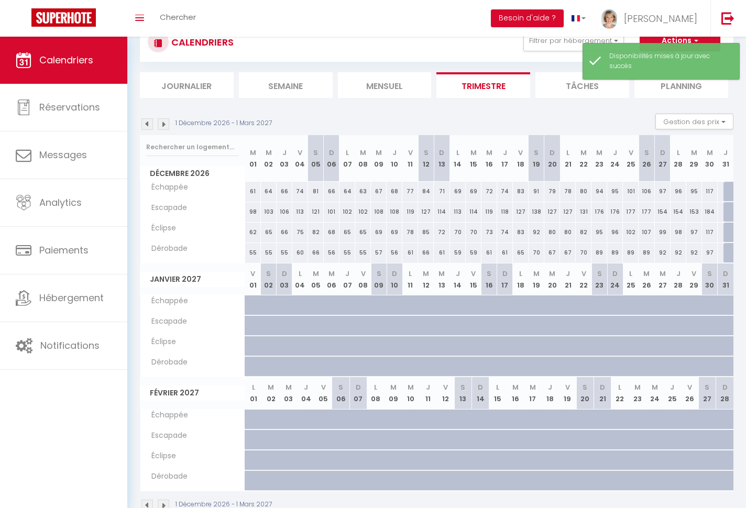
click at [252, 306] on div at bounding box center [258, 311] width 16 height 20
select select "1"
type input "Ven 01 Janvier 2027"
type input "Sam 02 Janvier 2027"
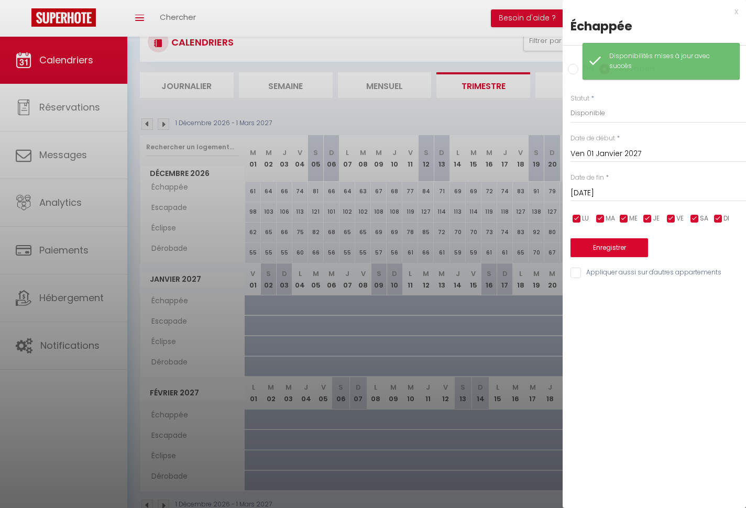
click at [561, 156] on input "Ven 01 Janvier 2027" at bounding box center [657, 154] width 175 height 14
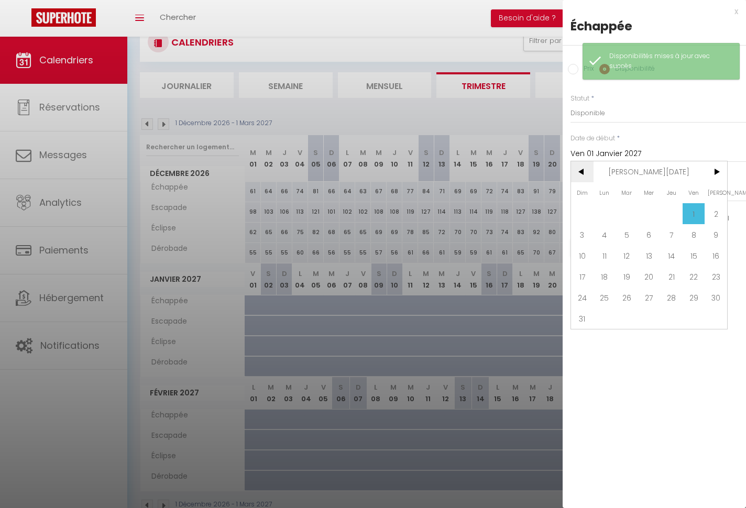
click at [561, 173] on span "<" at bounding box center [582, 171] width 23 height 21
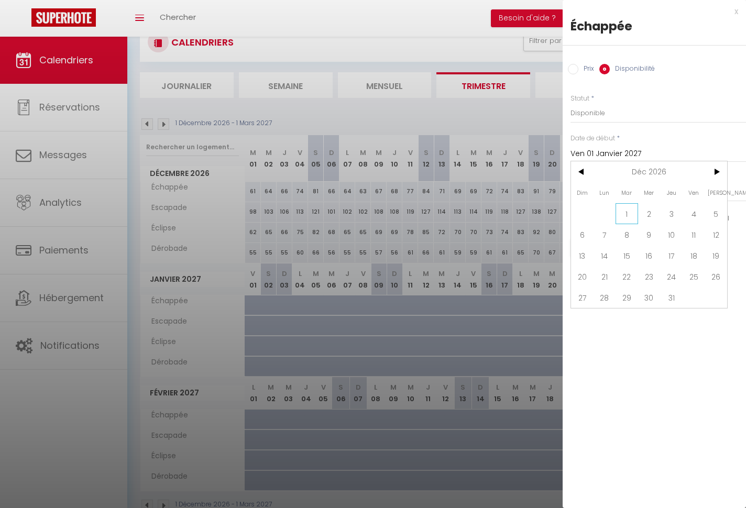
click at [561, 213] on span "1" at bounding box center [626, 213] width 23 height 21
type input "Mar 01 Décembre 2026"
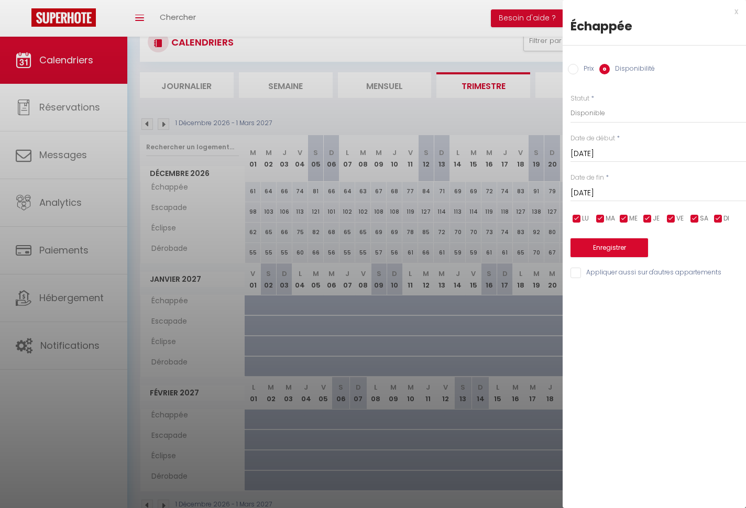
click at [561, 194] on input "Sam 02 Janvier 2027" at bounding box center [657, 193] width 175 height 14
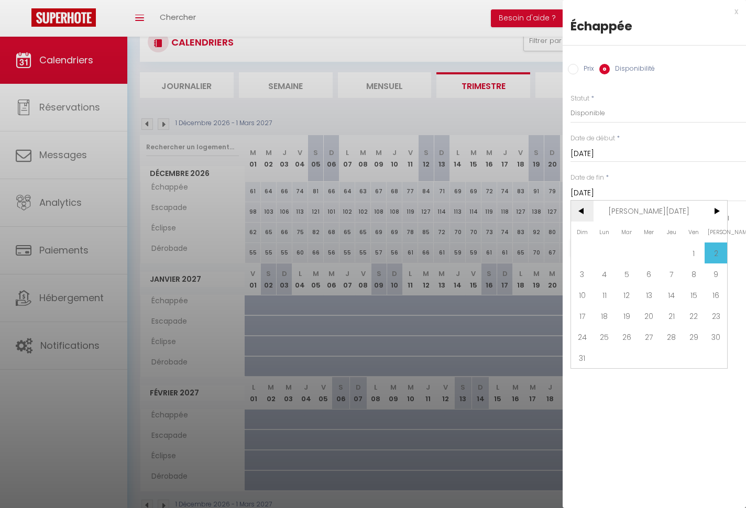
click at [561, 215] on span "<" at bounding box center [582, 211] width 23 height 21
click at [561, 335] on span "31" at bounding box center [671, 336] width 23 height 21
type input "Jeu 31 Décembre 2026"
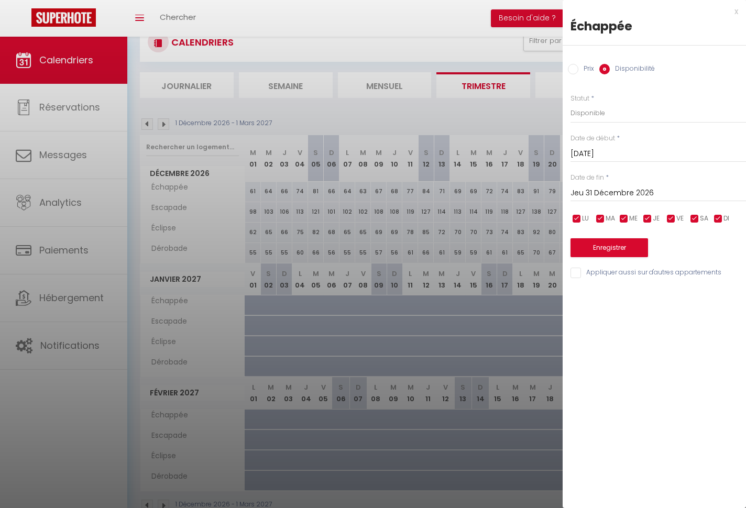
click at [561, 247] on button "Enregistrer" at bounding box center [609, 247] width 78 height 19
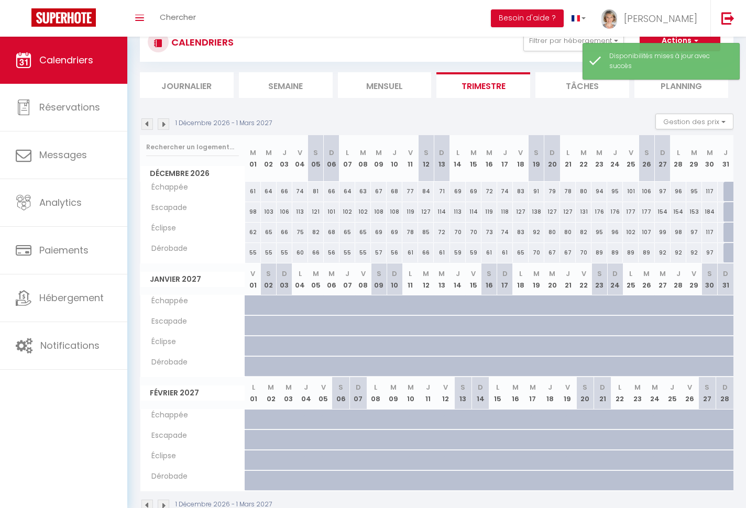
click at [247, 302] on div at bounding box center [253, 305] width 16 height 20
select select "1"
type input "Ven 01 Janvier 2027"
type input "Sam 02 Janvier 2027"
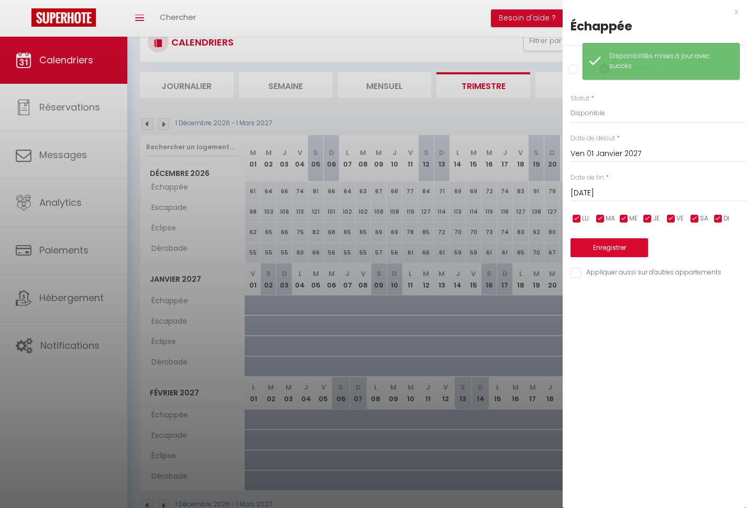
click at [561, 151] on input "Ven 01 Janvier 2027" at bounding box center [657, 154] width 175 height 14
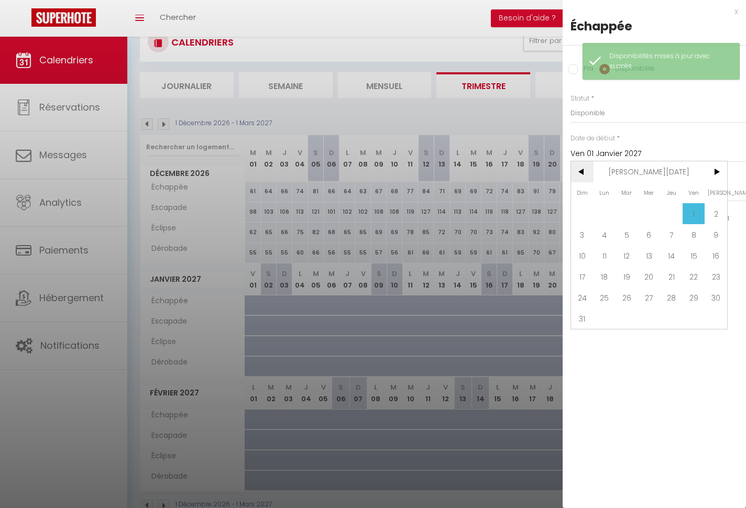
click at [561, 172] on span "<" at bounding box center [582, 171] width 23 height 21
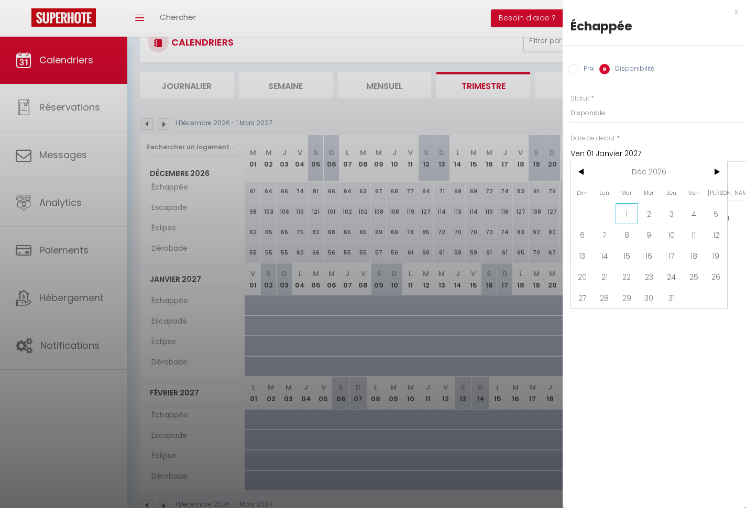
click at [561, 212] on span "1" at bounding box center [626, 213] width 23 height 21
type input "Mar 01 Décembre 2026"
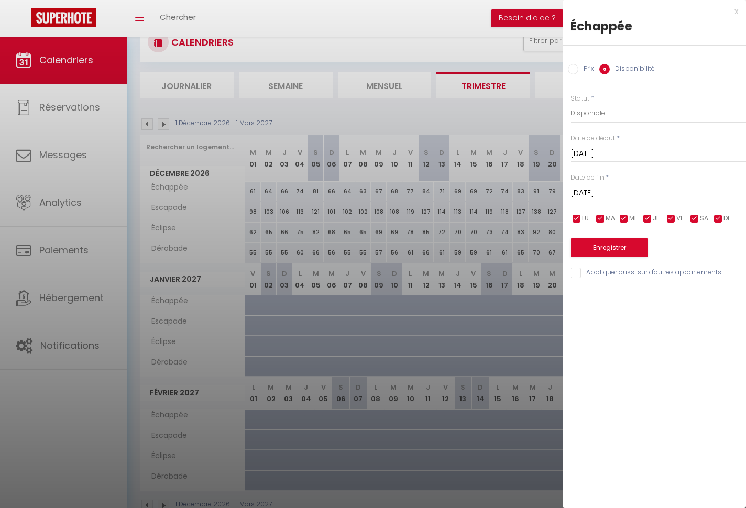
click at [561, 192] on input "Sam 02 Janvier 2027" at bounding box center [657, 193] width 175 height 14
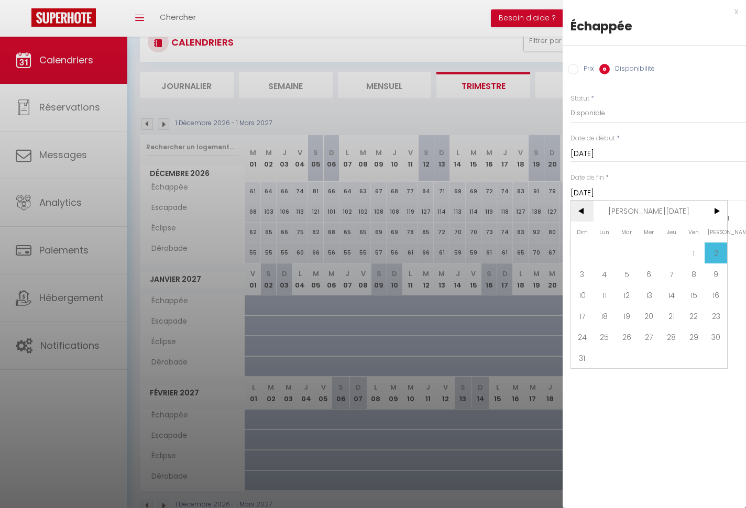
click at [561, 207] on span "<" at bounding box center [582, 211] width 23 height 21
click at [561, 331] on span "31" at bounding box center [671, 336] width 23 height 21
type input "Jeu 31 Décembre 2026"
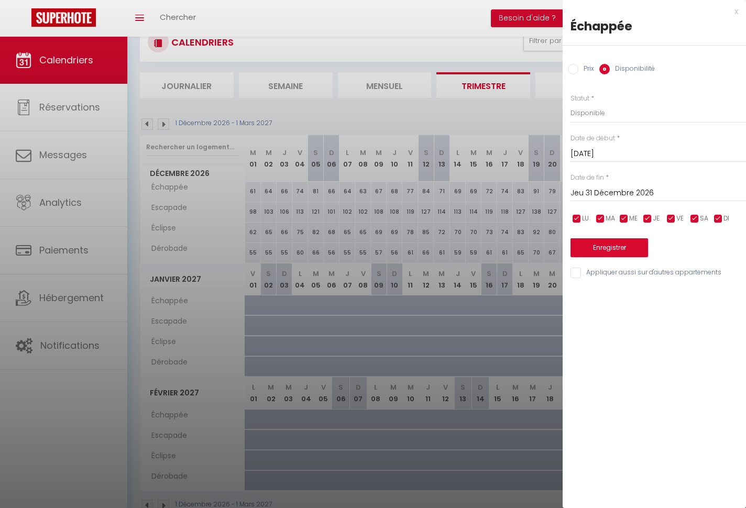
click at [561, 242] on button "Enregistrer" at bounding box center [609, 247] width 78 height 19
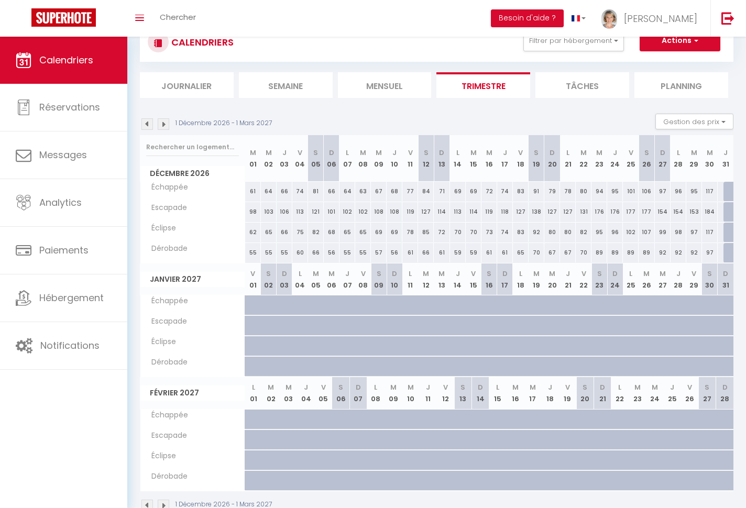
click at [150, 122] on img at bounding box center [147, 124] width 12 height 12
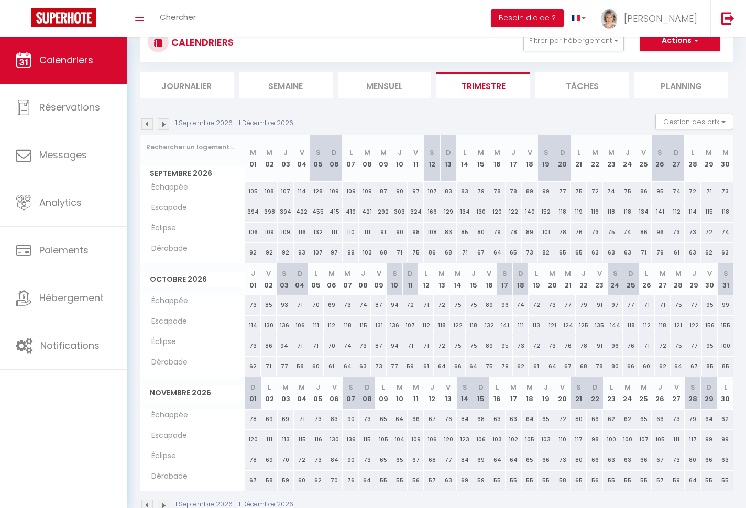
click at [150, 122] on img at bounding box center [147, 124] width 12 height 12
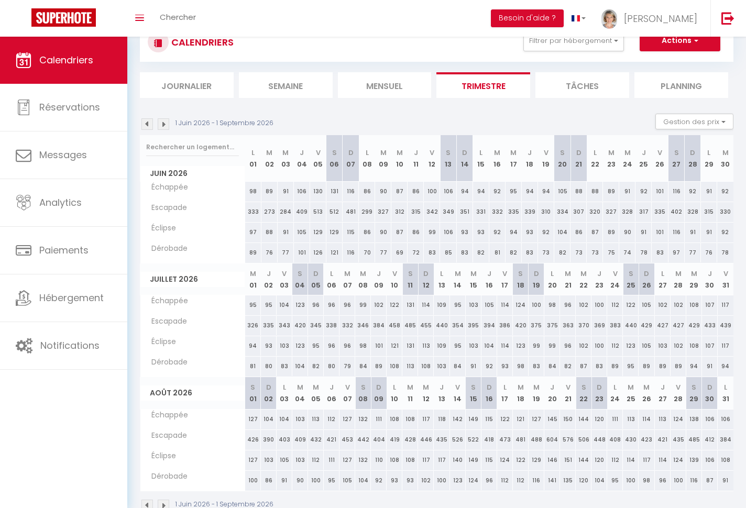
click at [150, 122] on img at bounding box center [147, 124] width 12 height 12
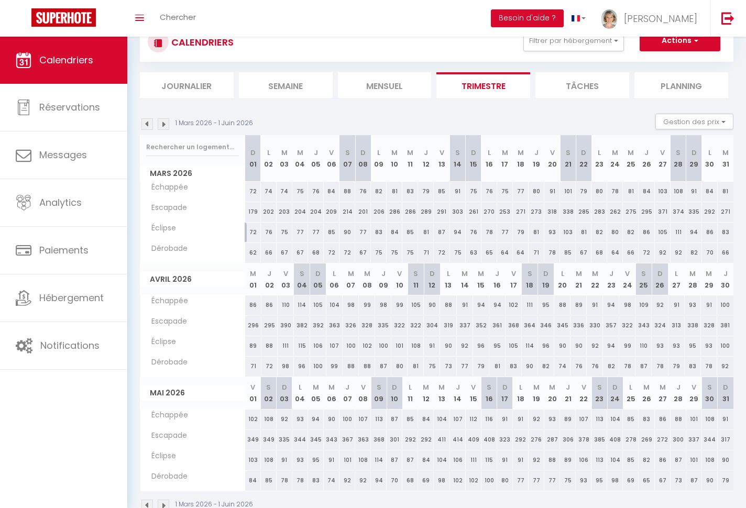
click at [161, 124] on img at bounding box center [164, 124] width 12 height 12
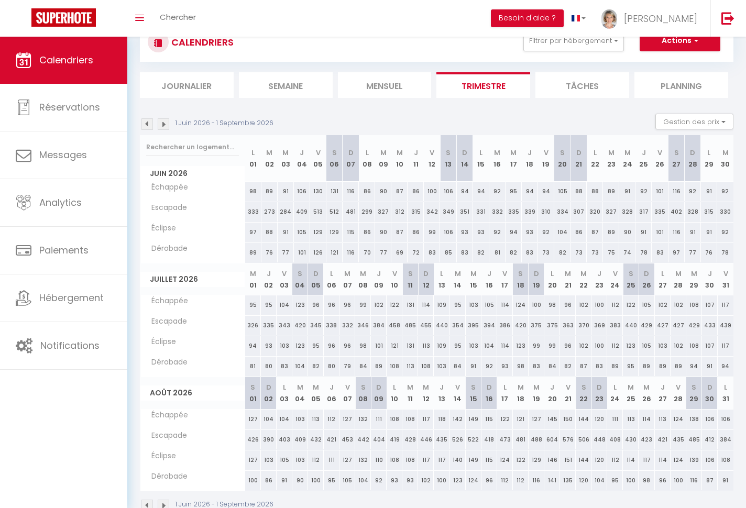
click at [146, 125] on img at bounding box center [147, 124] width 12 height 12
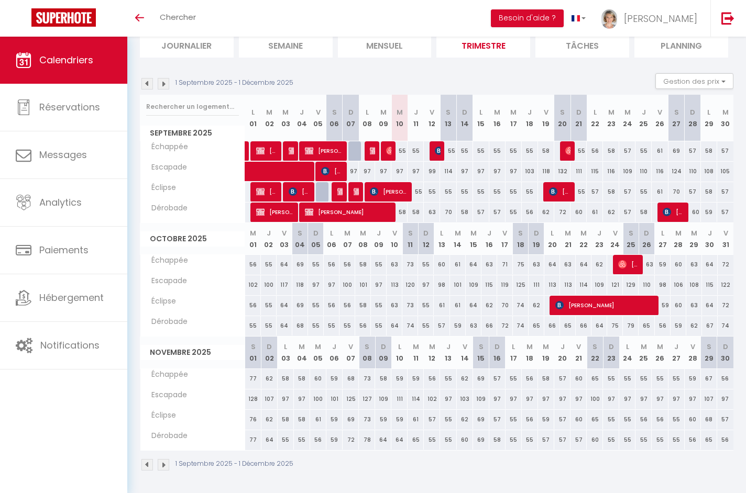
scroll to position [76, 0]
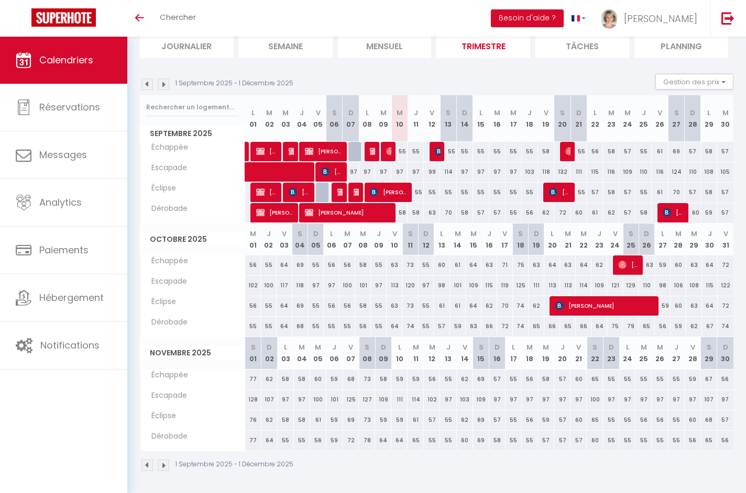
click at [165, 464] on img at bounding box center [164, 466] width 12 height 12
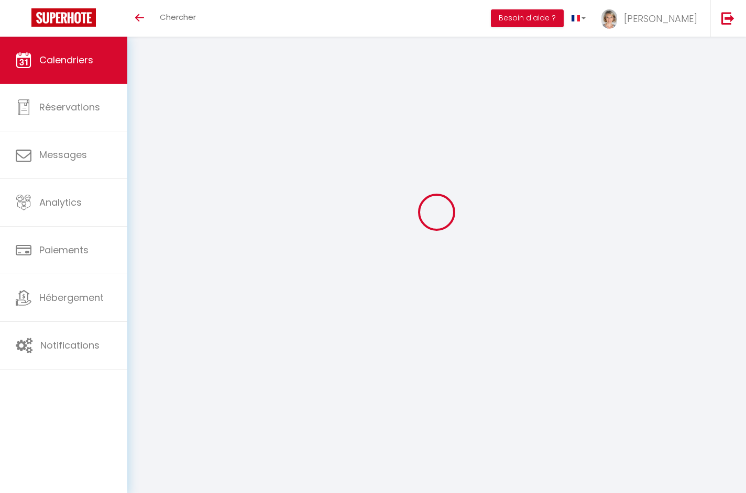
scroll to position [37, 0]
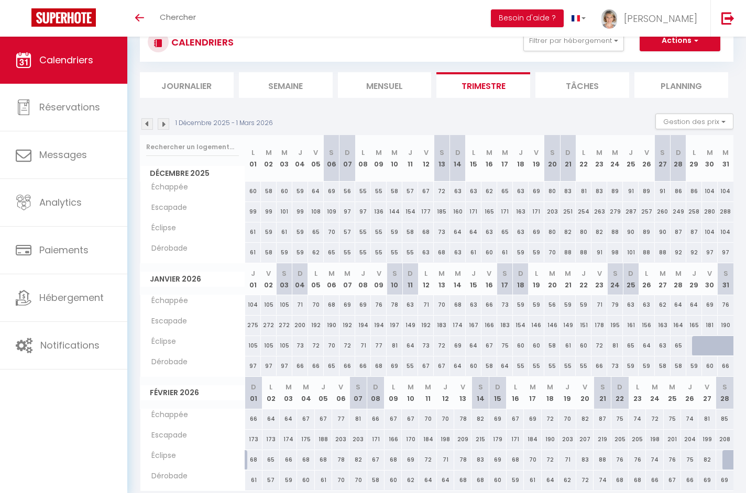
click at [165, 464] on th "Éclipse" at bounding box center [192, 460] width 105 height 20
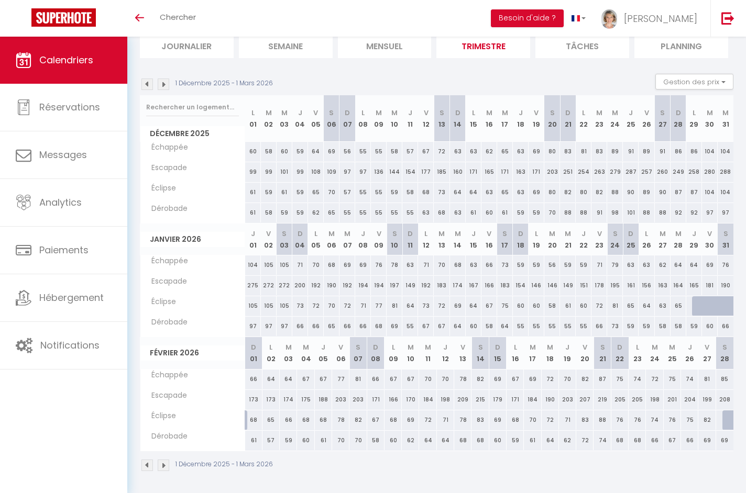
click at [164, 463] on img at bounding box center [164, 466] width 12 height 12
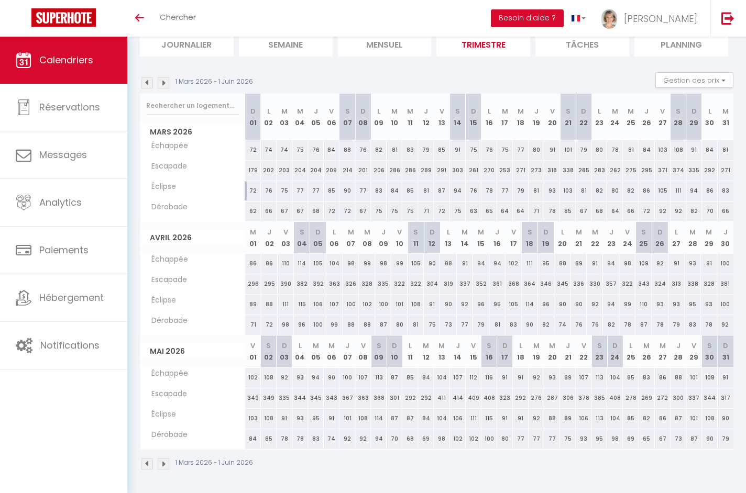
scroll to position [76, 0]
click at [162, 466] on img at bounding box center [164, 466] width 12 height 12
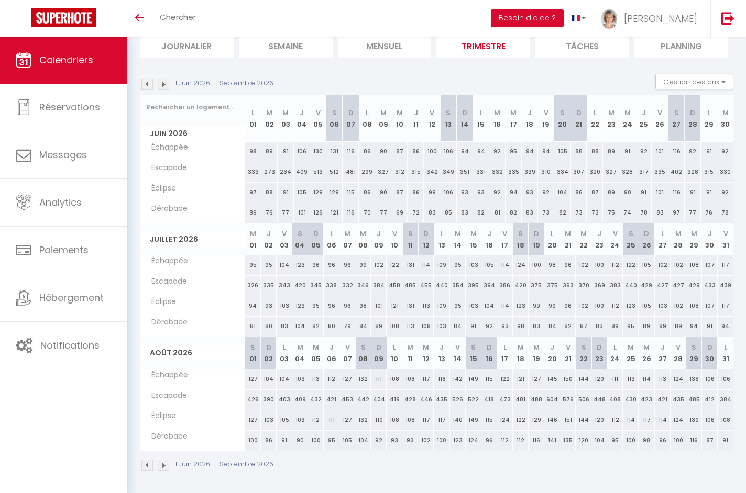
drag, startPoint x: 440, startPoint y: 285, endPoint x: 604, endPoint y: 285, distance: 163.9
click at [604, 285] on tr "Escapade 326 335 343 420 345 338 332 346 384 458 485" at bounding box center [436, 286] width 593 height 20
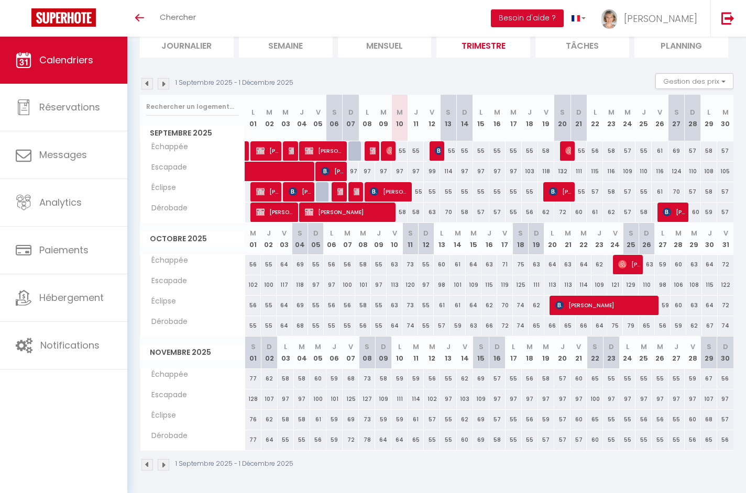
scroll to position [76, 0]
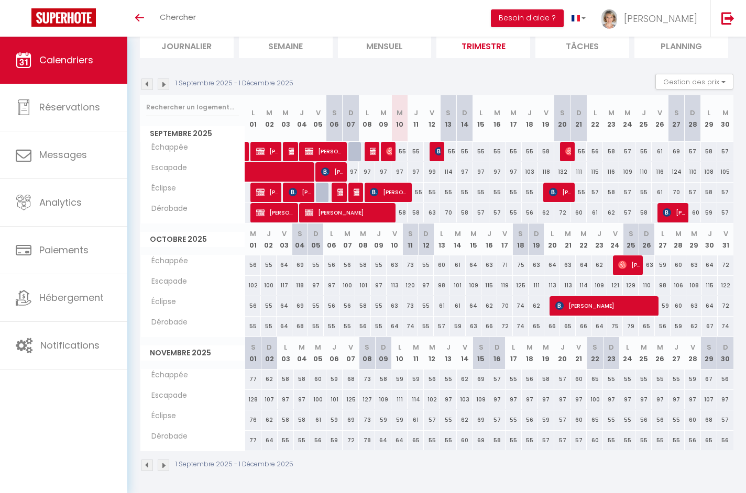
drag, startPoint x: 435, startPoint y: 395, endPoint x: 557, endPoint y: 395, distance: 121.5
click at [557, 395] on tr "Escapade 128 107 97 97 100 101 125 127 109 111 114" at bounding box center [436, 400] width 593 height 20
click at [163, 461] on img at bounding box center [164, 466] width 12 height 12
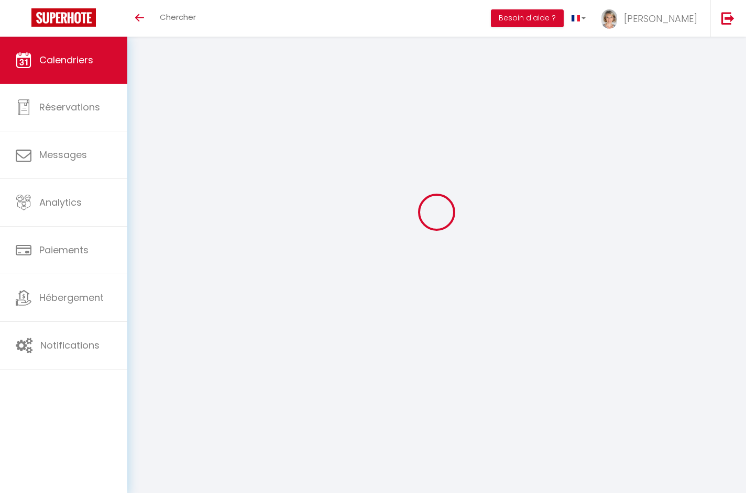
scroll to position [37, 0]
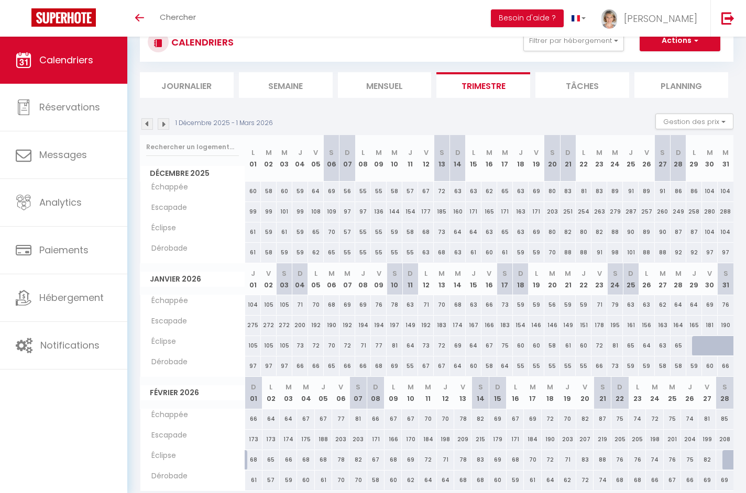
drag, startPoint x: 572, startPoint y: 210, endPoint x: 694, endPoint y: 206, distance: 122.6
click at [694, 206] on tr "Escapade 99 99 101 99 108 109 97 97 136 144 154" at bounding box center [436, 212] width 593 height 20
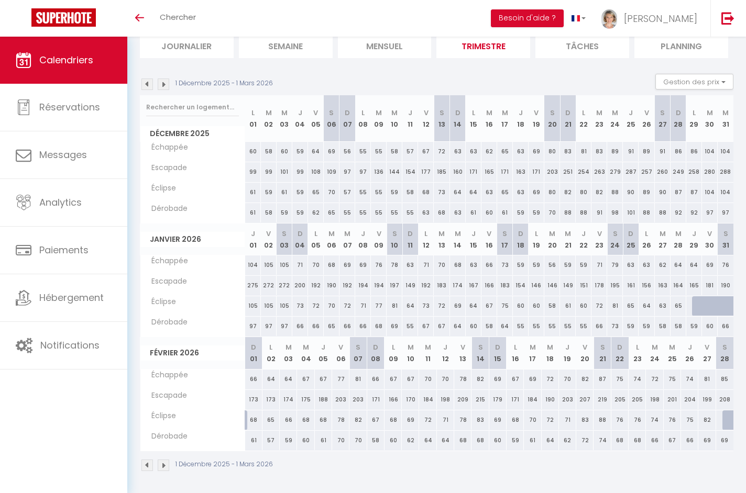
click at [166, 465] on img at bounding box center [164, 466] width 12 height 12
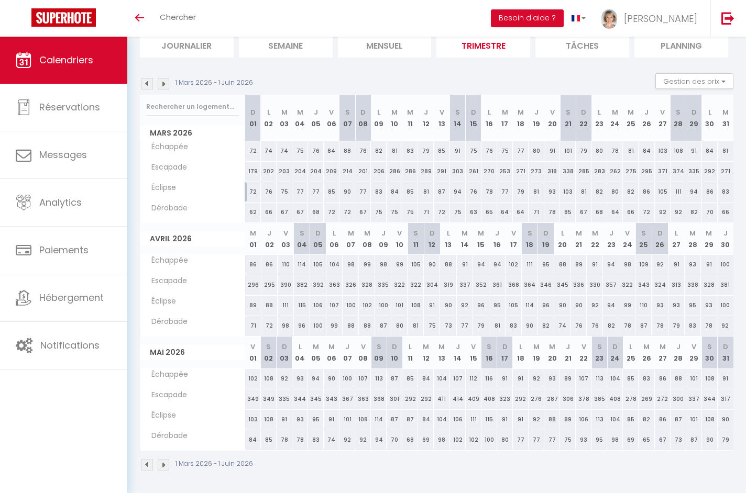
scroll to position [76, 0]
click at [163, 465] on img at bounding box center [164, 466] width 12 height 12
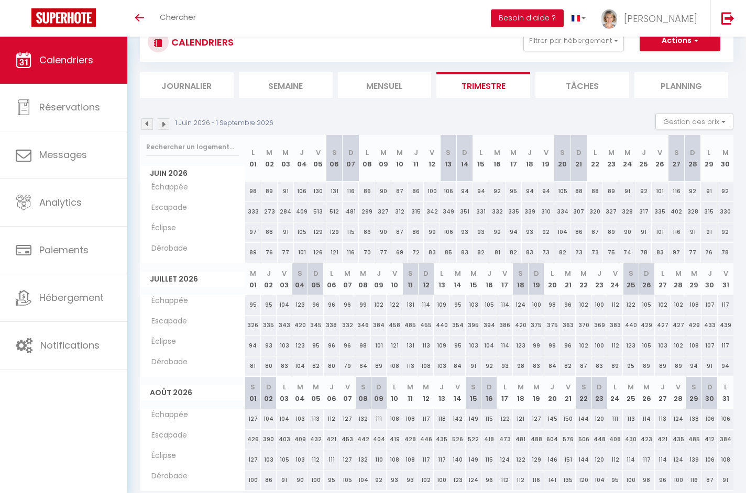
drag, startPoint x: 411, startPoint y: 324, endPoint x: 678, endPoint y: 327, distance: 267.1
click at [678, 327] on tr "Escapade 326 335 343 420 345 338 332 346 384 458 485" at bounding box center [436, 326] width 593 height 20
click at [354, 323] on div "332" at bounding box center [347, 325] width 16 height 19
type input "332"
type input "Mar 07 Juillet 2026"
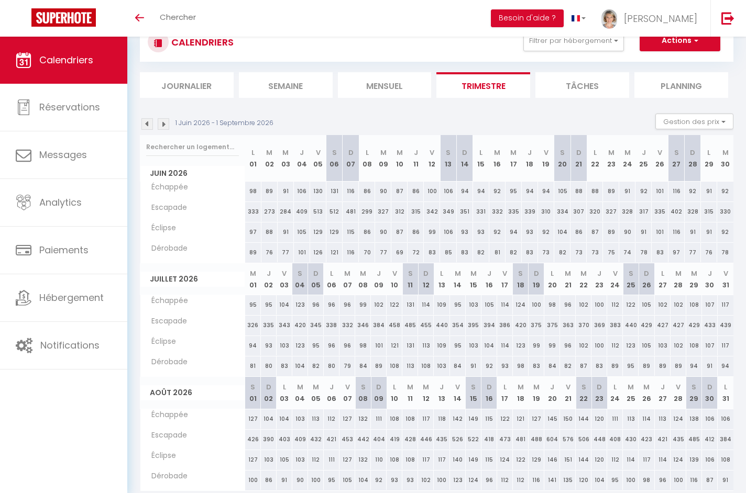
type input "Mer 08 Juillet 2026"
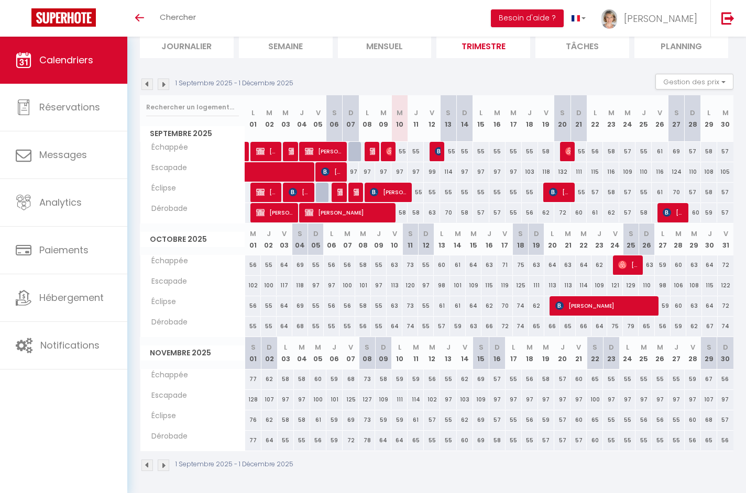
click at [163, 463] on img at bounding box center [164, 466] width 12 height 12
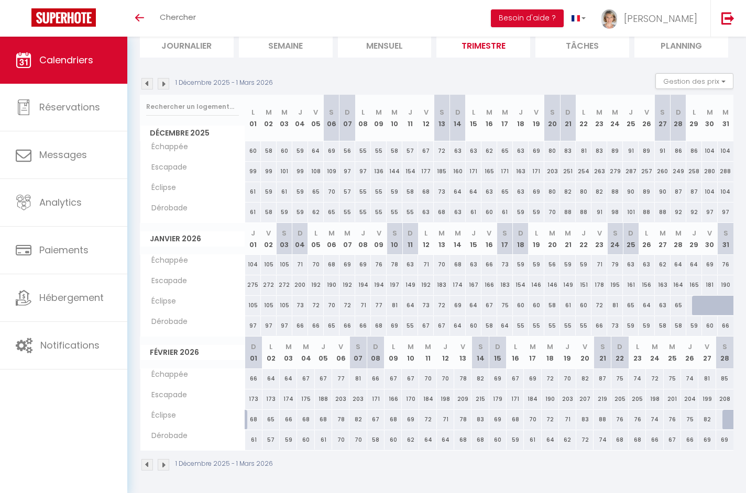
scroll to position [76, 0]
click at [167, 467] on img at bounding box center [164, 466] width 12 height 12
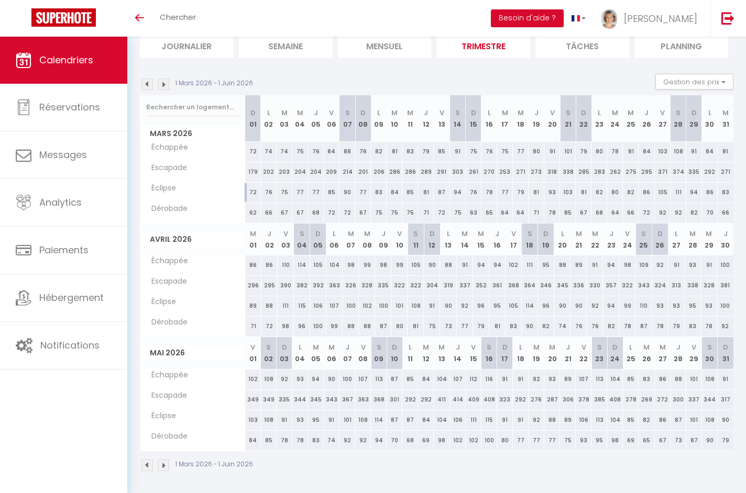
click at [164, 465] on img at bounding box center [164, 466] width 12 height 12
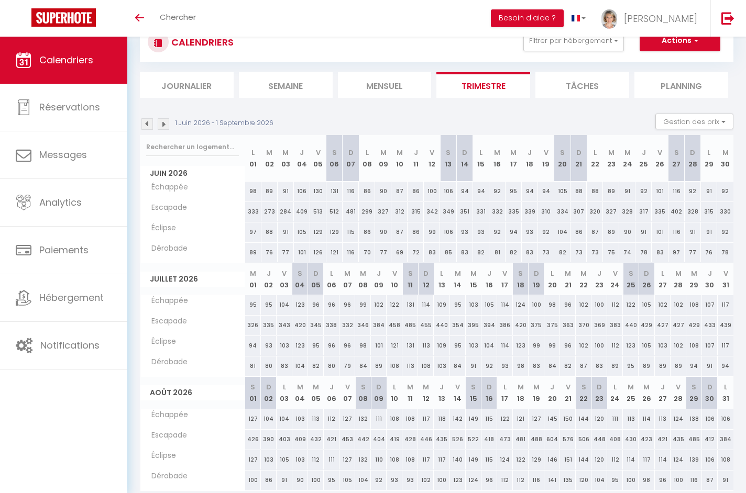
drag, startPoint x: 326, startPoint y: 436, endPoint x: 351, endPoint y: 436, distance: 25.1
click at [351, 436] on tr "Escapade 426 390 403 409 432 421 453 442 404 419 428" at bounding box center [436, 439] width 593 height 20
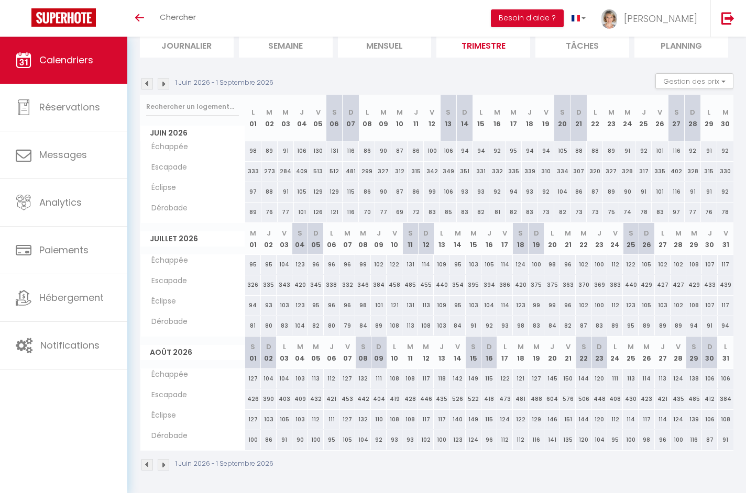
scroll to position [76, 0]
drag, startPoint x: 273, startPoint y: 378, endPoint x: 371, endPoint y: 378, distance: 97.9
click at [371, 378] on tr "Échappée 127 104 104 103 113 112 127 132 111 108 108" at bounding box center [436, 379] width 593 height 20
drag, startPoint x: 256, startPoint y: 440, endPoint x: 335, endPoint y: 440, distance: 79.6
click at [335, 440] on tr "Dérobade 100 86 91 90 100 95 105 104 92 93 93" at bounding box center [436, 440] width 593 height 20
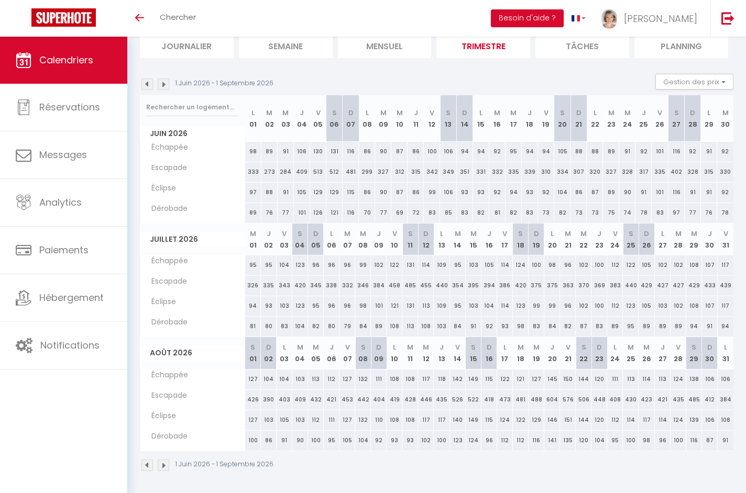
drag, startPoint x: 268, startPoint y: 395, endPoint x: 321, endPoint y: 395, distance: 53.4
click at [321, 395] on tr "Escapade 426 390 403 409 432 421 453 442 404 419 428" at bounding box center [436, 400] width 593 height 20
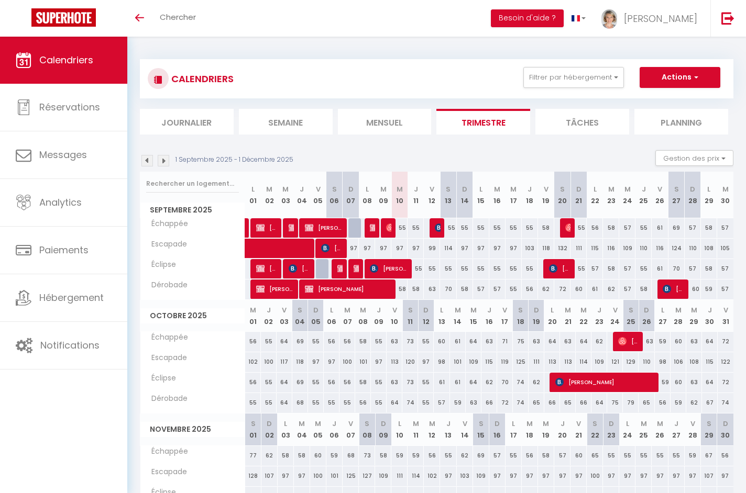
click at [165, 159] on img at bounding box center [164, 161] width 12 height 12
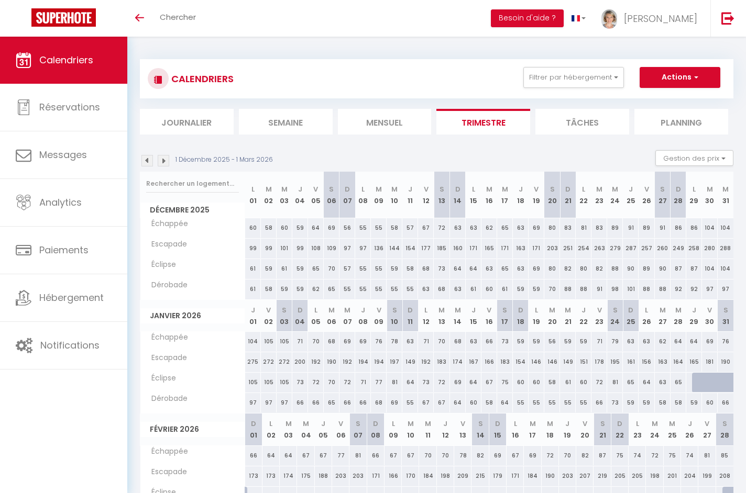
click at [165, 159] on img at bounding box center [164, 161] width 12 height 12
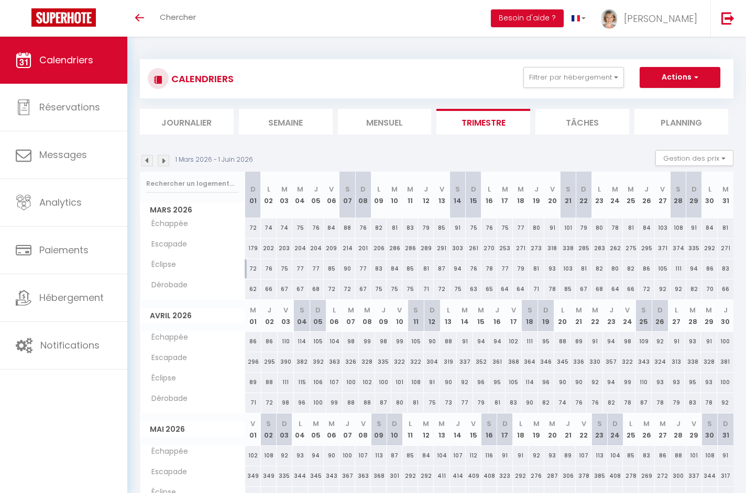
click at [165, 159] on img at bounding box center [164, 161] width 12 height 12
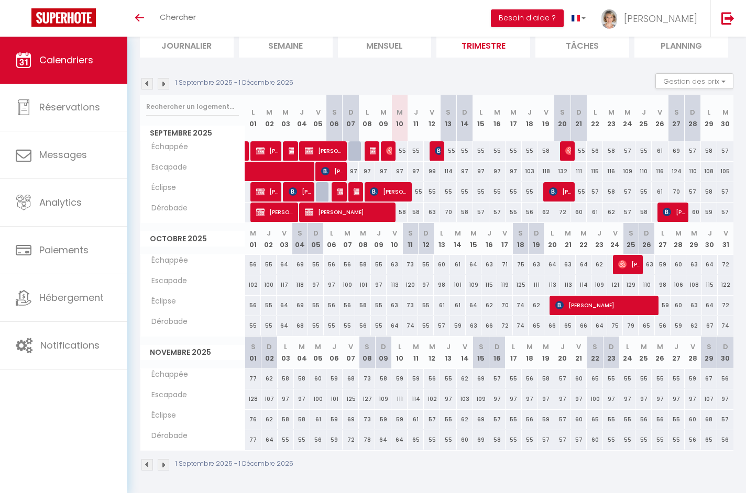
scroll to position [76, 0]
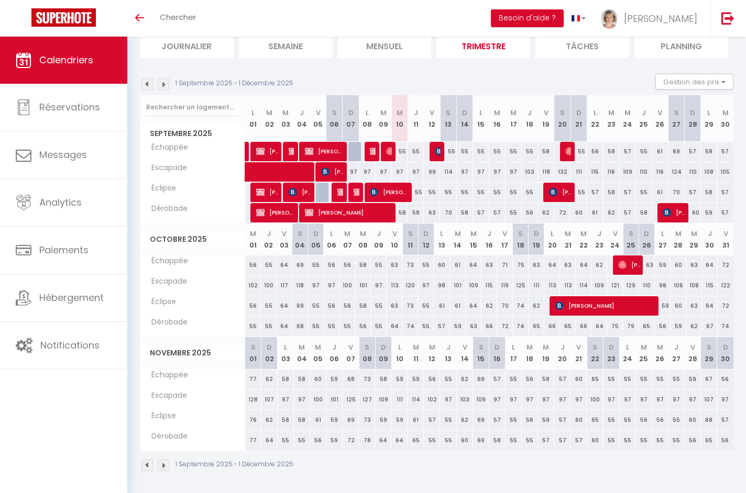
click at [168, 83] on img at bounding box center [164, 85] width 12 height 12
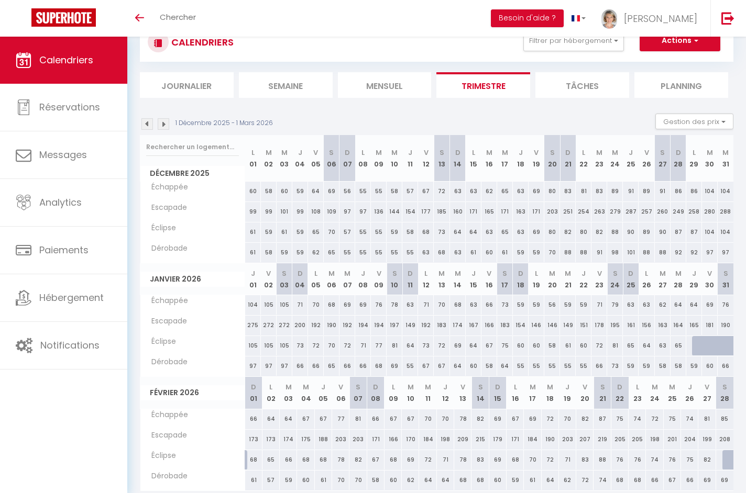
click at [164, 128] on img at bounding box center [164, 124] width 12 height 12
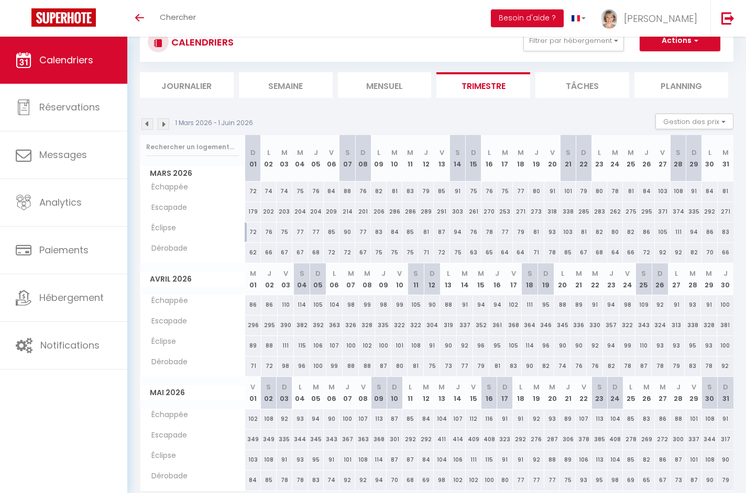
click at [164, 128] on img at bounding box center [164, 124] width 12 height 12
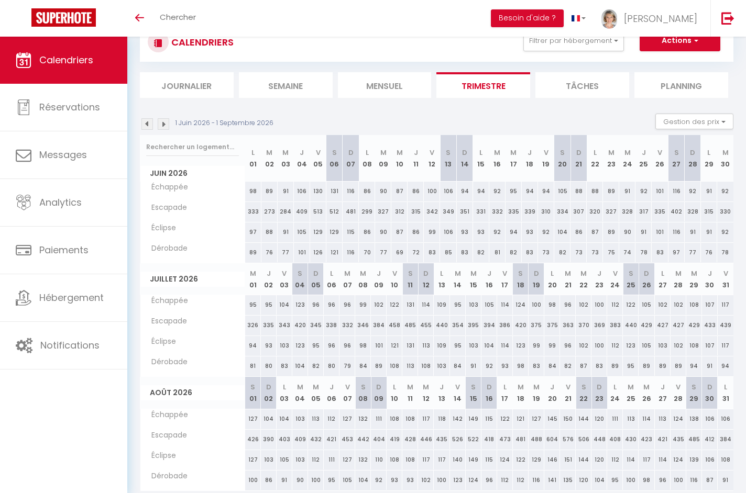
click at [280, 325] on div "343" at bounding box center [285, 325] width 16 height 19
type input "343"
type input "Ven 03 Juillet 2026"
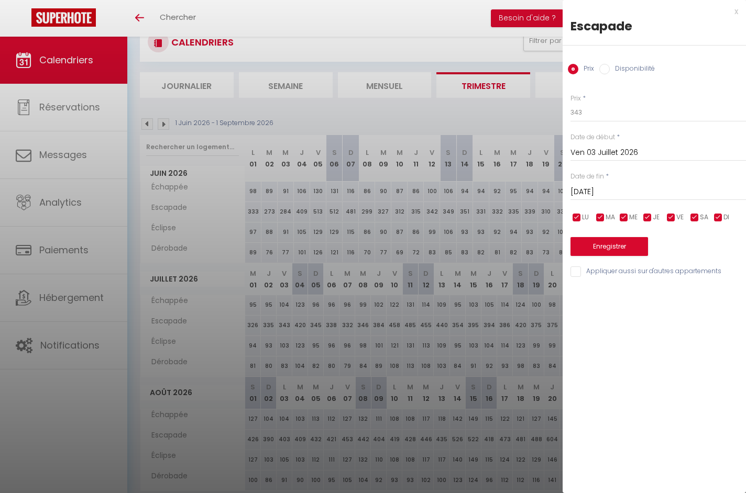
click at [627, 196] on input "[DATE]" at bounding box center [657, 192] width 175 height 14
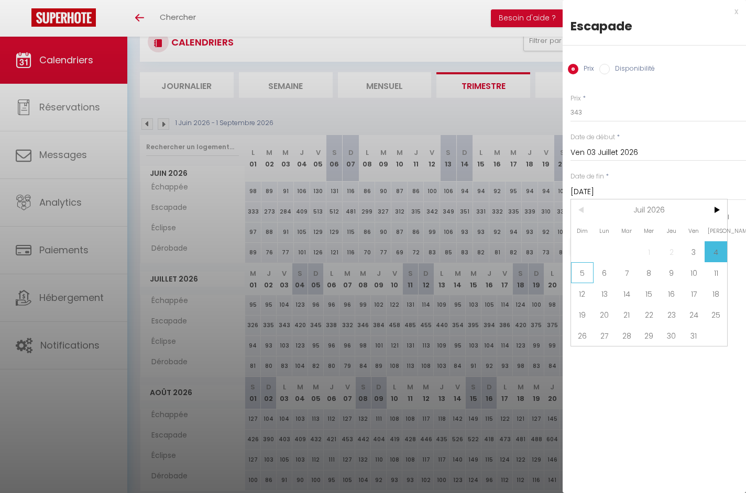
click at [590, 270] on span "5" at bounding box center [582, 272] width 23 height 21
type input "Dim 05 Juillet 2026"
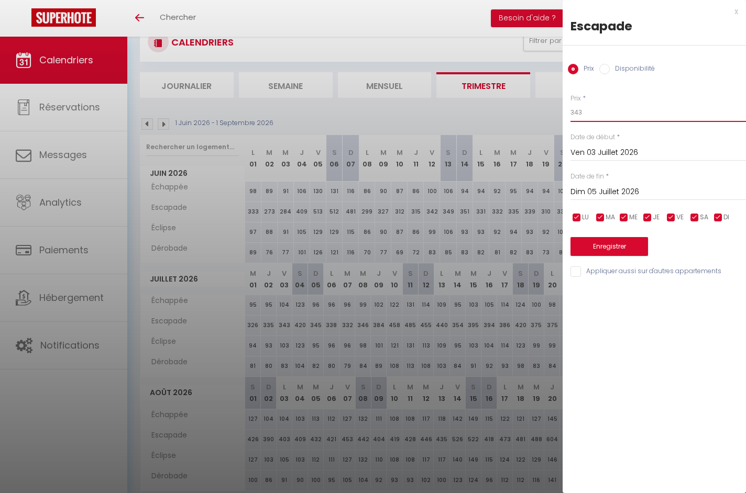
drag, startPoint x: 590, startPoint y: 113, endPoint x: 562, endPoint y: 113, distance: 27.8
click at [562, 113] on body "🟢 Des questions ou besoin d'assistance pour la migration AirBnB? Connectez-vous…" at bounding box center [373, 267] width 746 height 535
type input "2"
type input "199"
click at [622, 249] on button "Enregistrer" at bounding box center [609, 246] width 78 height 19
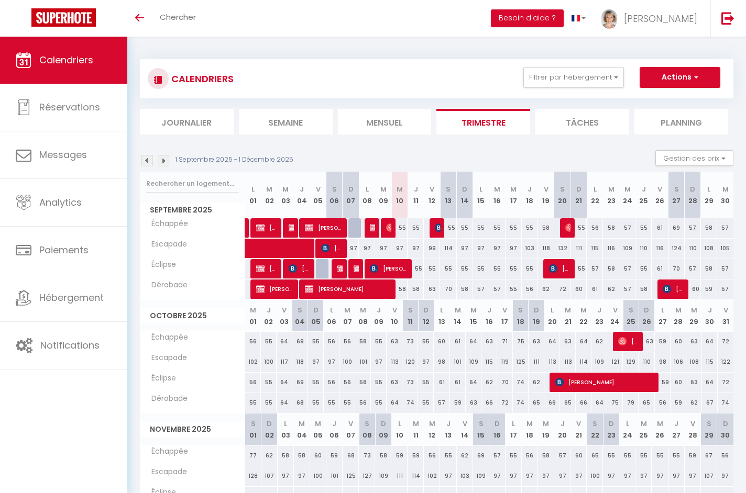
click at [163, 161] on img at bounding box center [164, 161] width 12 height 12
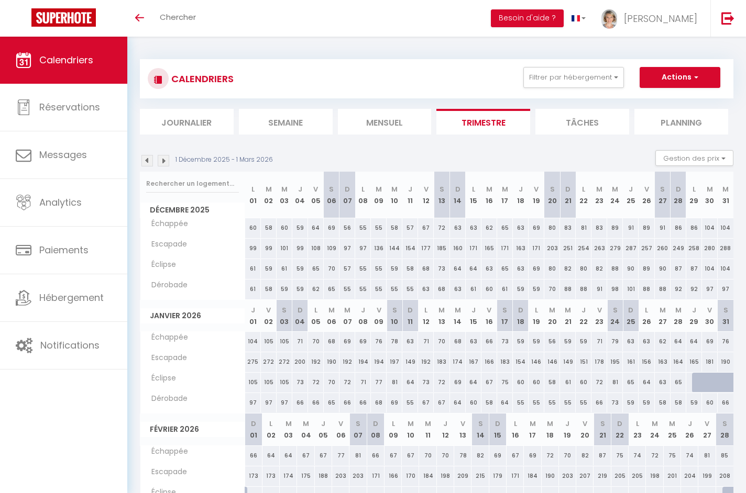
click at [163, 161] on img at bounding box center [164, 161] width 12 height 12
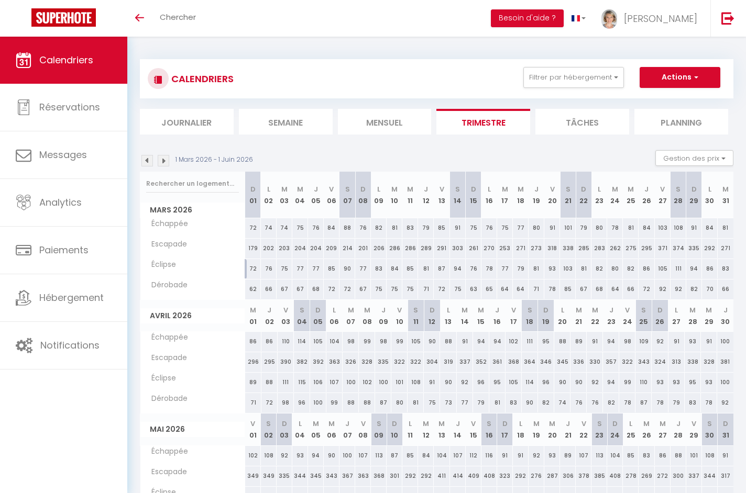
click at [163, 161] on img at bounding box center [164, 161] width 12 height 12
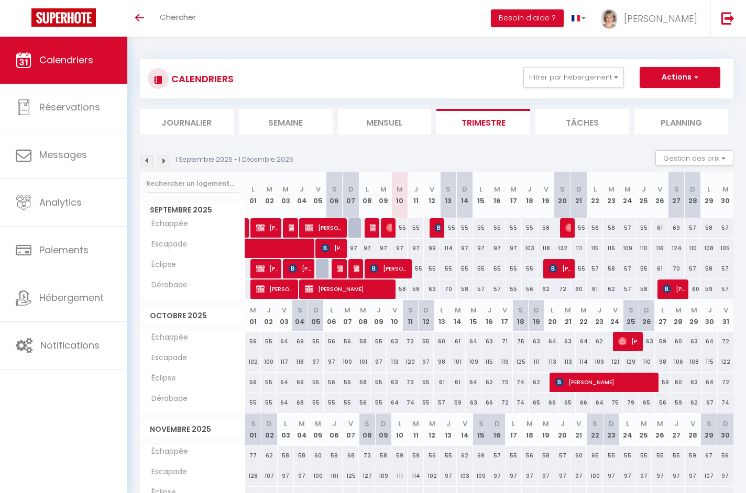
click at [164, 161] on img at bounding box center [164, 161] width 12 height 12
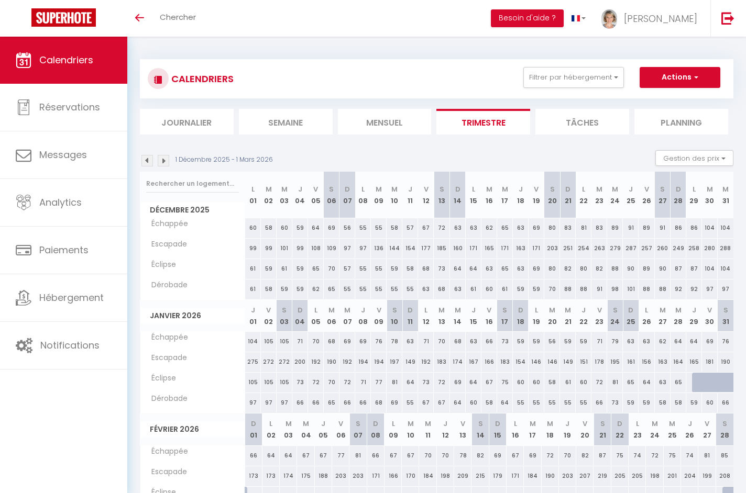
click at [163, 159] on img at bounding box center [164, 161] width 12 height 12
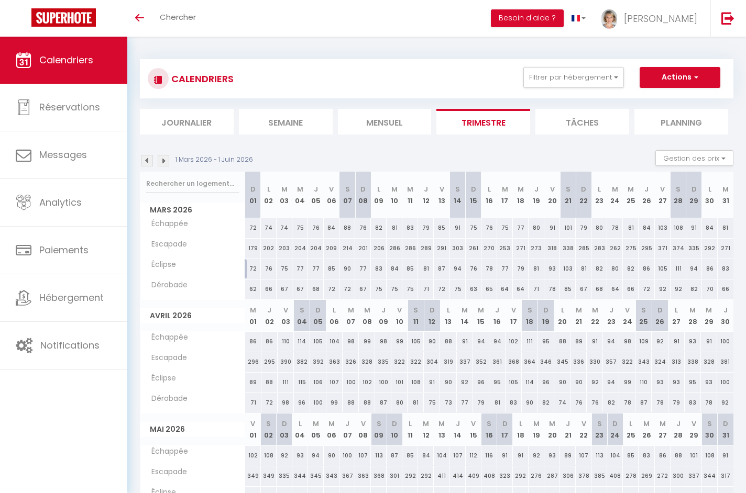
click at [163, 159] on img at bounding box center [164, 161] width 12 height 12
